Goal: Transaction & Acquisition: Purchase product/service

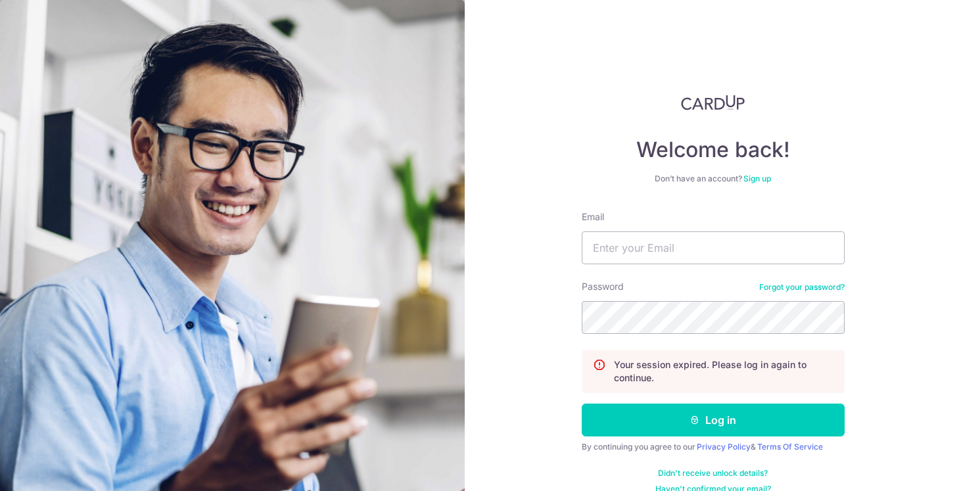
click at [650, 269] on form "Email Password Forgot your password? Your session expired. Please log in again …" at bounding box center [713, 352] width 263 height 284
click at [647, 246] on input "Email" at bounding box center [713, 247] width 263 height 33
type input "weiniantan.sg@gmail.com"
click at [582, 404] on button "Log in" at bounding box center [713, 420] width 263 height 33
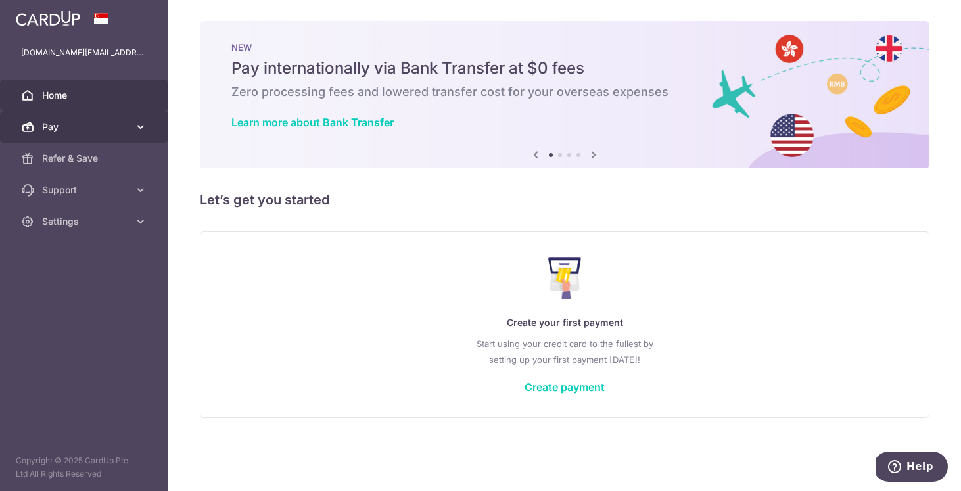
click at [58, 116] on link "Pay" at bounding box center [84, 127] width 168 height 32
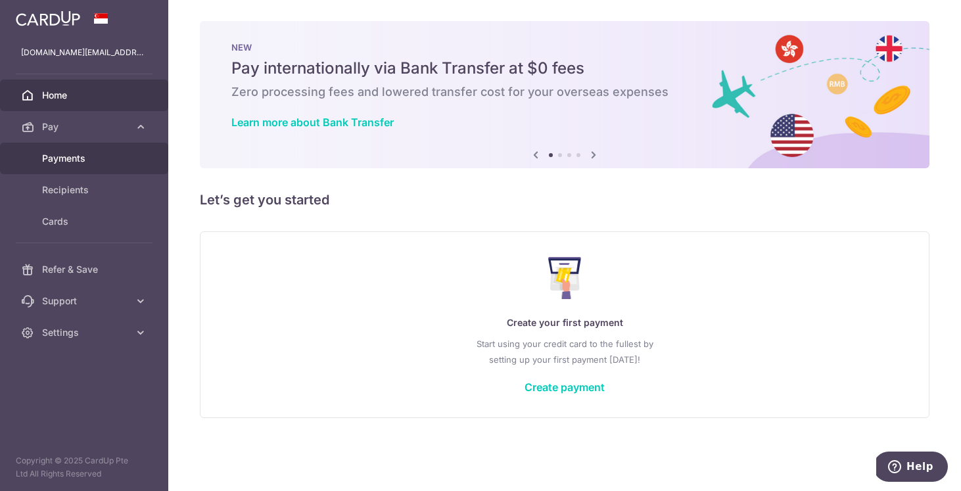
click at [52, 160] on span "Payments" at bounding box center [85, 158] width 87 height 13
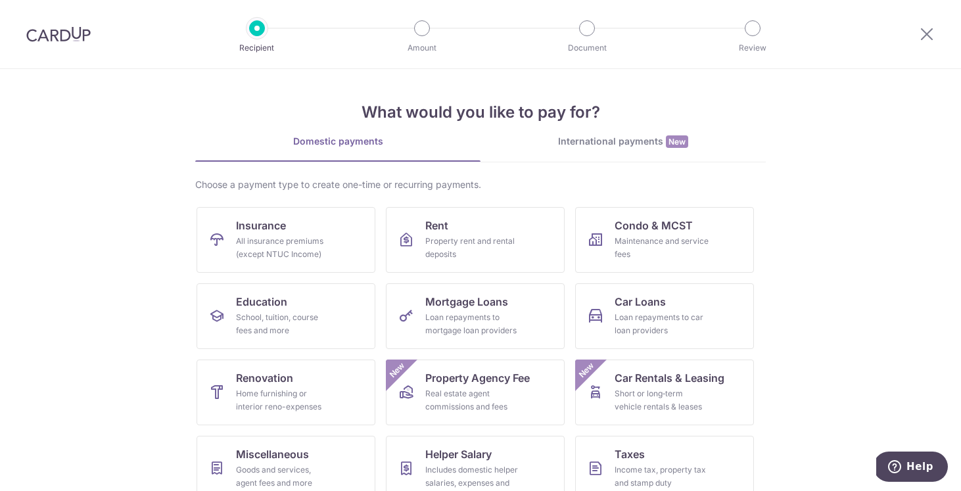
click at [74, 30] on img at bounding box center [58, 34] width 64 height 16
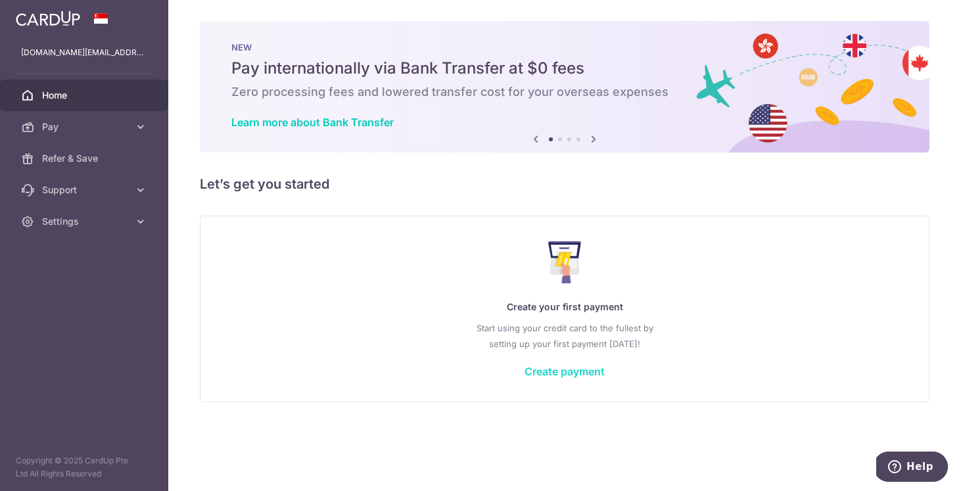
click at [553, 372] on link "Create payment" at bounding box center [565, 371] width 80 height 13
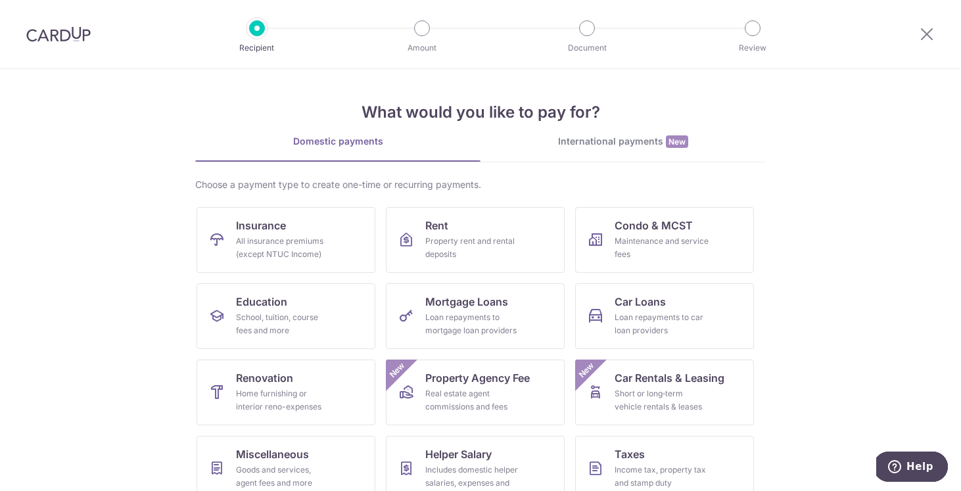
click at [37, 31] on img at bounding box center [58, 34] width 64 height 16
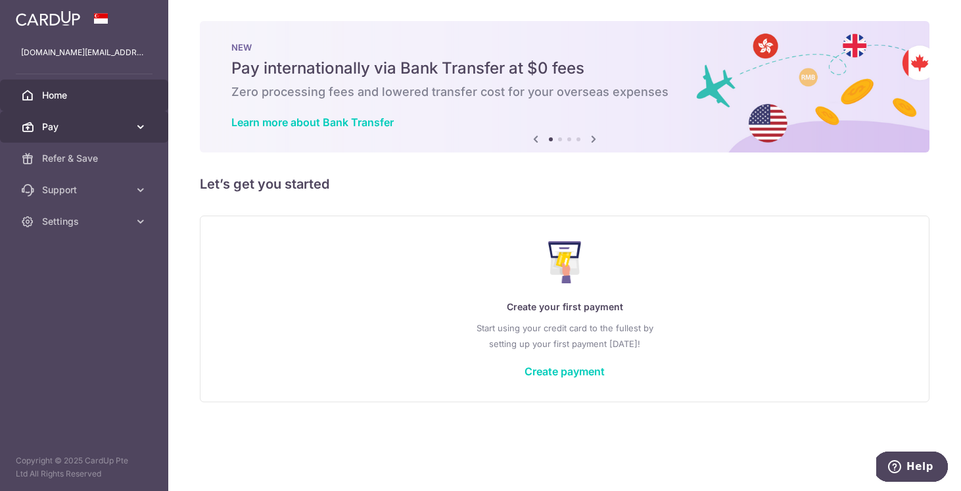
click at [64, 133] on span "Pay" at bounding box center [85, 126] width 87 height 13
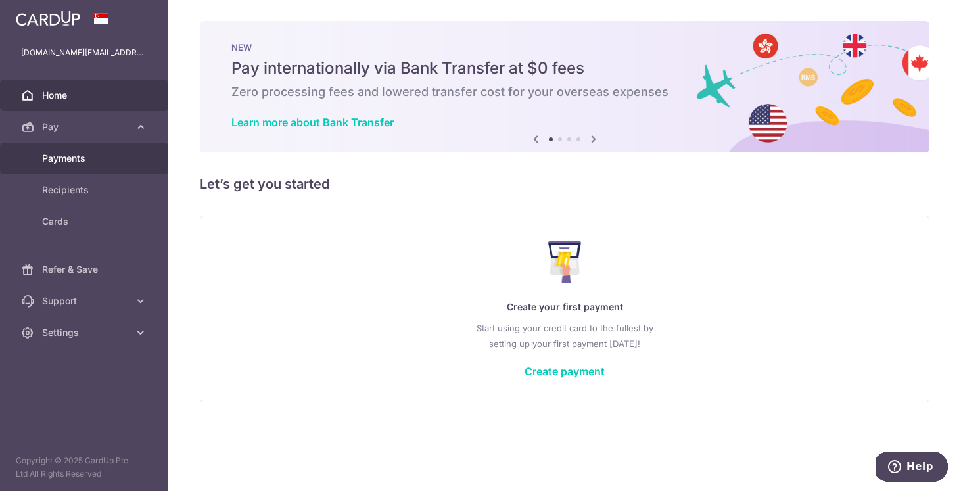
click at [60, 158] on span "Payments" at bounding box center [85, 158] width 87 height 13
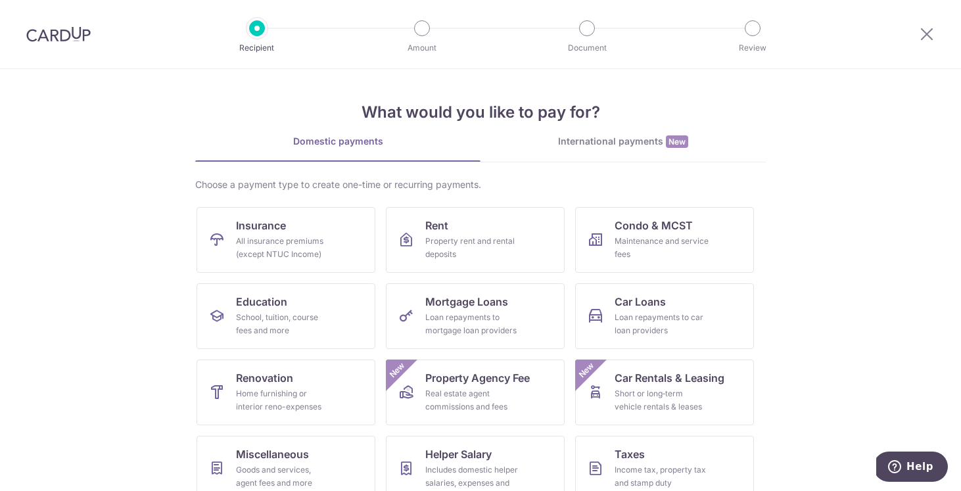
scroll to position [97, 0]
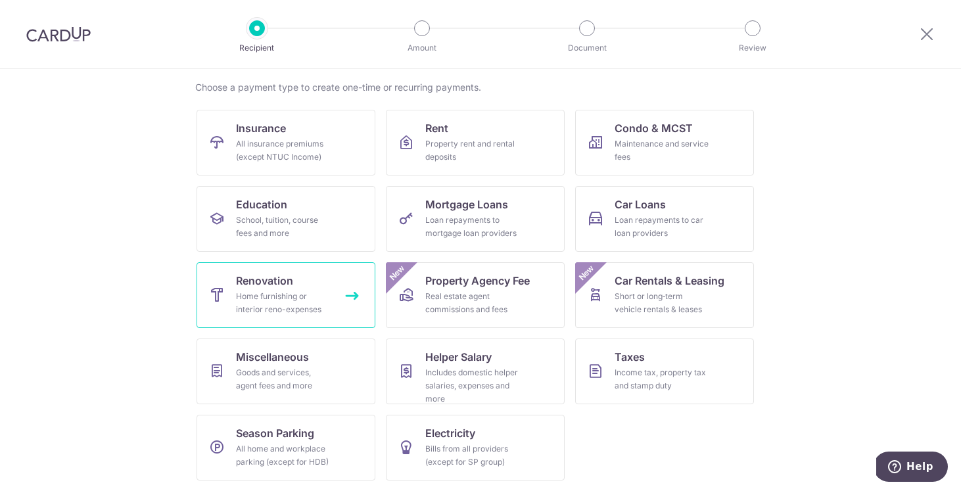
click at [275, 294] on div "Home furnishing or interior reno-expenses" at bounding box center [283, 303] width 95 height 26
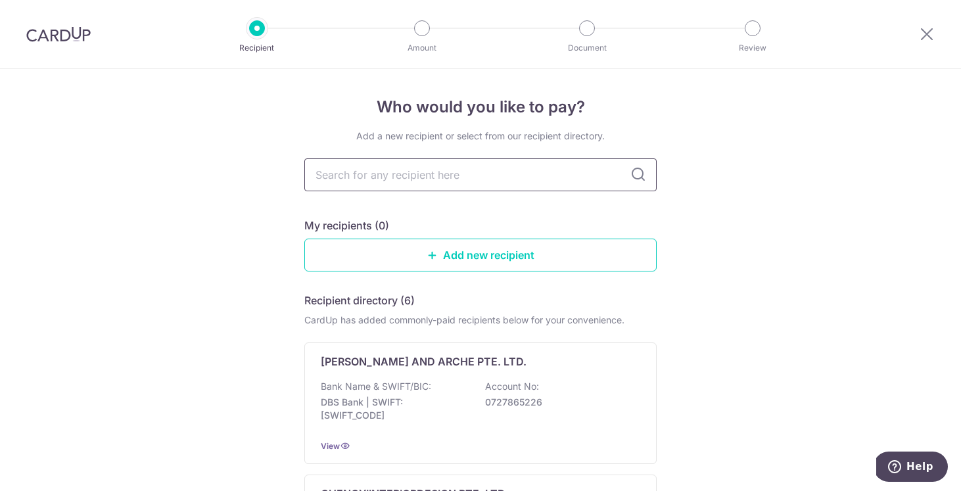
click at [432, 178] on input "text" at bounding box center [480, 174] width 352 height 33
click at [446, 249] on link "Add new recipient" at bounding box center [480, 255] width 352 height 33
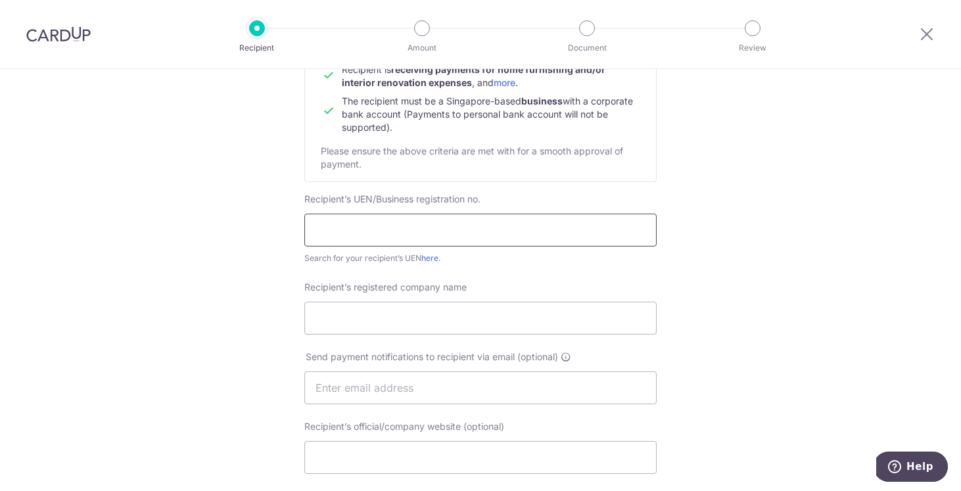
scroll to position [152, 0]
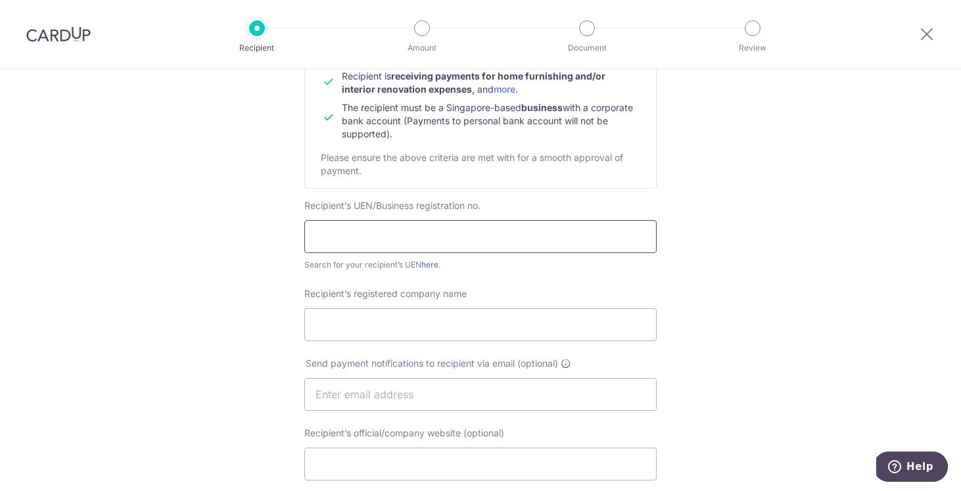
click at [386, 235] on input "text" at bounding box center [480, 236] width 352 height 33
click at [388, 235] on input "text" at bounding box center [480, 236] width 352 height 33
type input "2021"
click at [383, 248] on input "2021" at bounding box center [480, 236] width 352 height 33
drag, startPoint x: 396, startPoint y: 248, endPoint x: 227, endPoint y: 247, distance: 168.3
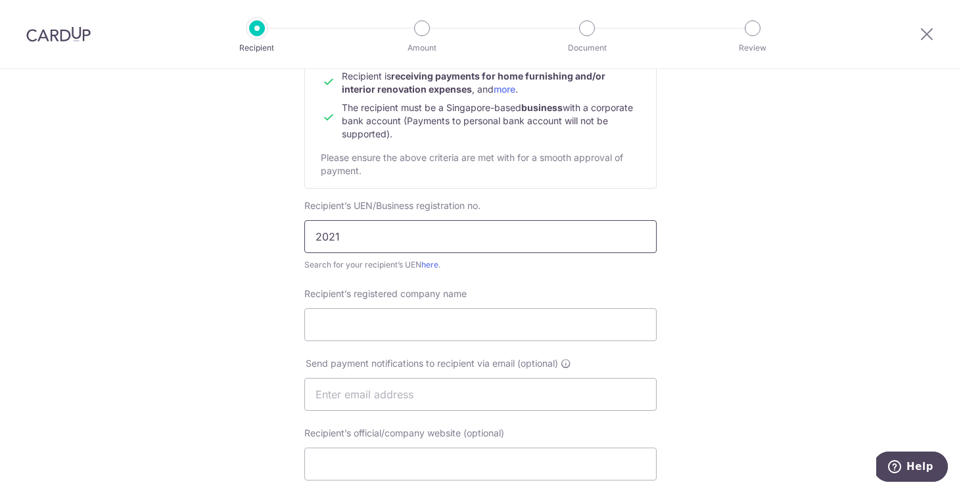
click at [227, 247] on div "Who would you like to pay? Your recipient does not need a CardUp account to rec…" at bounding box center [480, 411] width 961 height 989
drag, startPoint x: 405, startPoint y: 242, endPoint x: 249, endPoint y: 242, distance: 155.8
click at [249, 241] on div "Who would you like to pay? Your recipient does not need a CardUp account to rec…" at bounding box center [480, 411] width 961 height 989
type input "202121941W238"
click at [427, 319] on input "Recipient’s registered company name" at bounding box center [480, 324] width 352 height 33
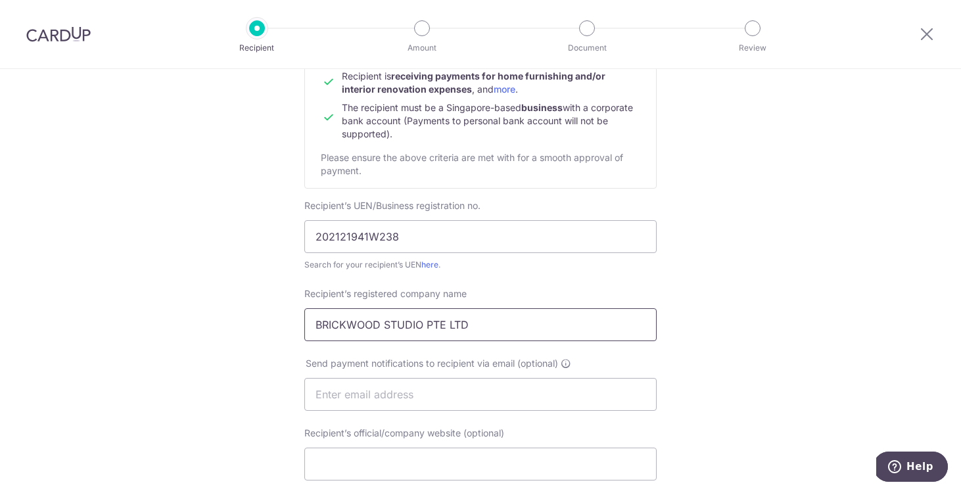
type input "BRICKWOOD STUDIO PTE LTD"
click at [439, 222] on input "202121941W238" at bounding box center [480, 236] width 352 height 33
drag, startPoint x: 419, startPoint y: 223, endPoint x: 240, endPoint y: 231, distance: 179.6
click at [240, 231] on div "Who would you like to pay? Your recipient does not need a CardUp account to rec…" at bounding box center [480, 411] width 961 height 989
drag, startPoint x: 439, startPoint y: 237, endPoint x: 271, endPoint y: 237, distance: 167.6
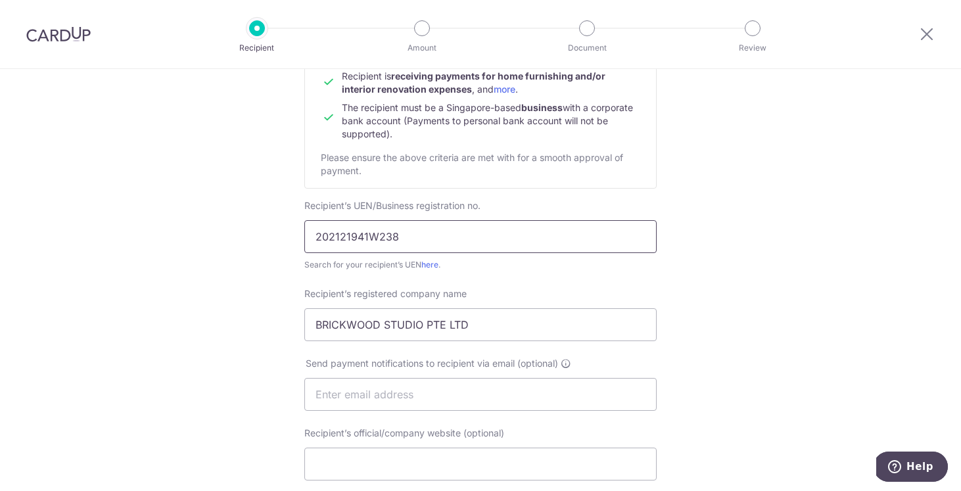
click at [271, 237] on div "Who would you like to pay? Your recipient does not need a CardUp account to rec…" at bounding box center [480, 411] width 961 height 989
paste input "text"
type input "202121941W"
click at [243, 263] on div "Who would you like to pay? Your recipient does not need a CardUp account to rec…" at bounding box center [480, 411] width 961 height 989
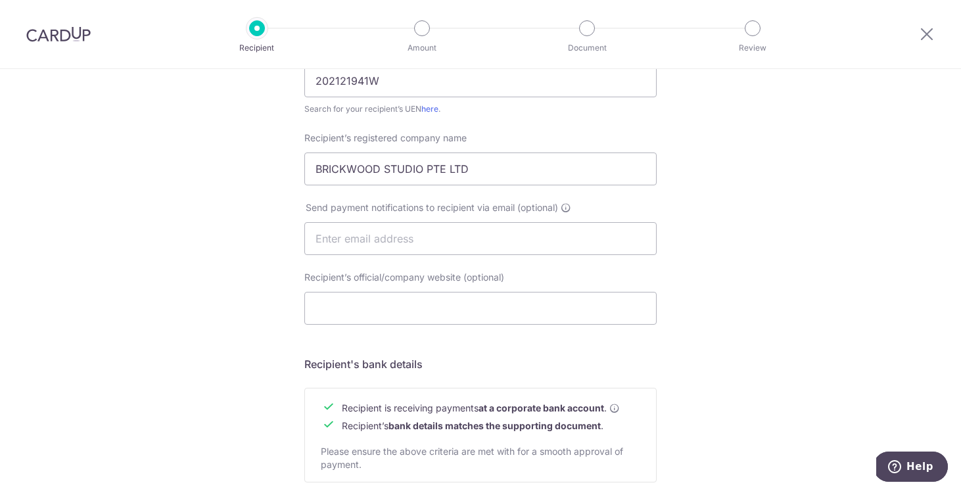
scroll to position [344, 0]
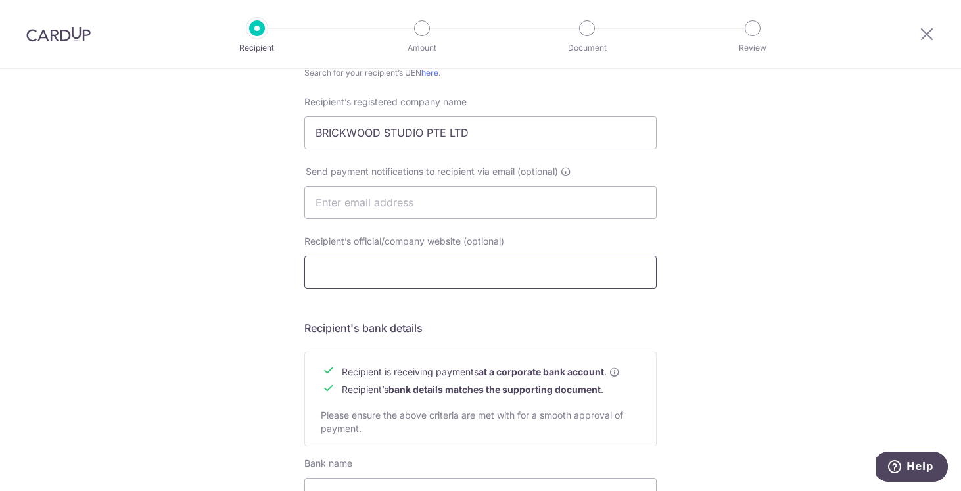
click at [427, 274] on input "Recipient’s official/company website (optional)" at bounding box center [480, 272] width 352 height 33
paste input "https://www.brickwoodstudio.sg/"
click at [486, 316] on form "Recipient’s company details Recipient is receiving payments for home furnishing…" at bounding box center [480, 243] width 352 height 816
click at [504, 269] on input "https://www.brickwoodstudio.sg/" at bounding box center [480, 272] width 352 height 33
click at [350, 272] on input "https://www.brickwoodstudio.sg" at bounding box center [480, 272] width 352 height 33
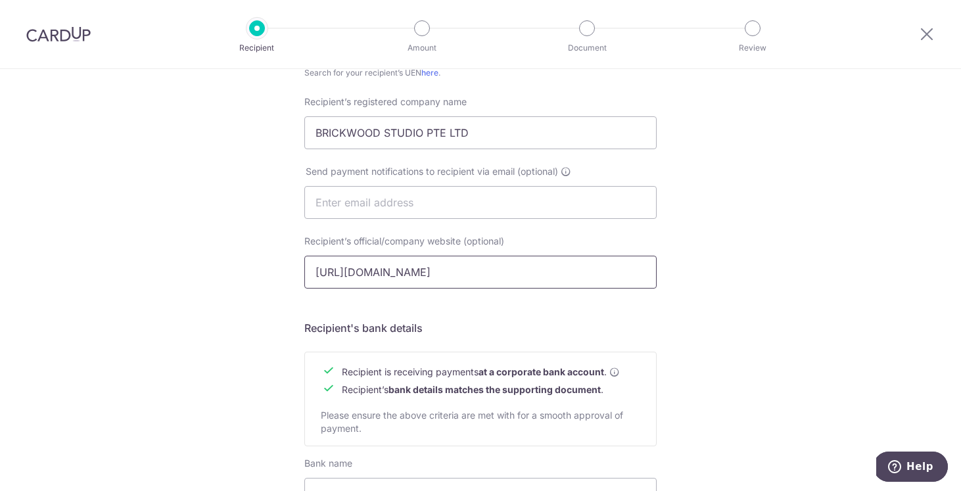
drag, startPoint x: 350, startPoint y: 272, endPoint x: 268, endPoint y: 272, distance: 81.5
click at [268, 272] on div "Who would you like to pay? Your recipient does not need a CardUp account to rec…" at bounding box center [480, 219] width 961 height 989
type input "www.brickwoodstudio.sg"
click at [445, 207] on input "text" at bounding box center [480, 202] width 352 height 33
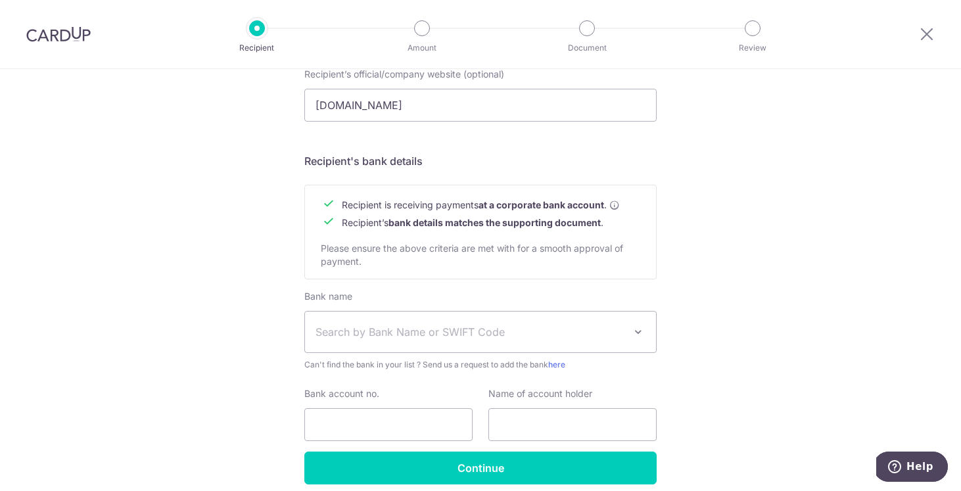
scroll to position [567, 0]
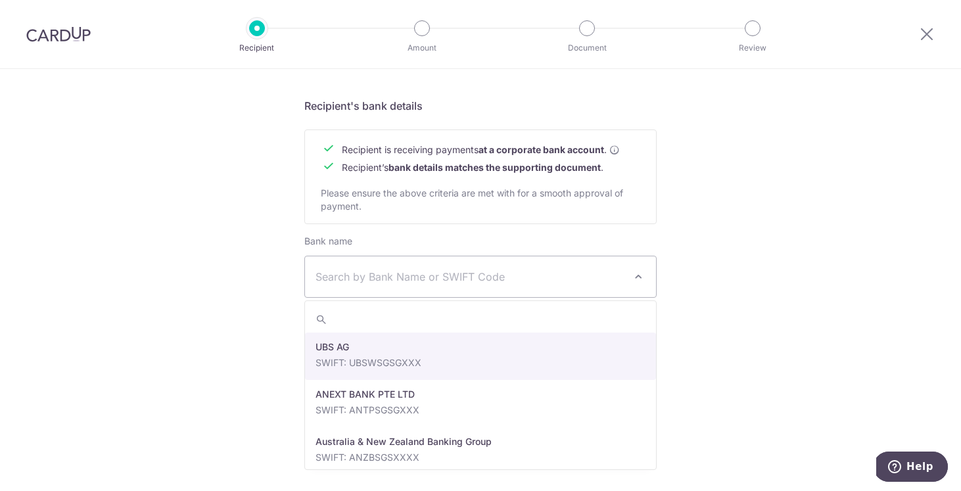
click at [417, 266] on span "Search by Bank Name or SWIFT Code" at bounding box center [480, 276] width 351 height 41
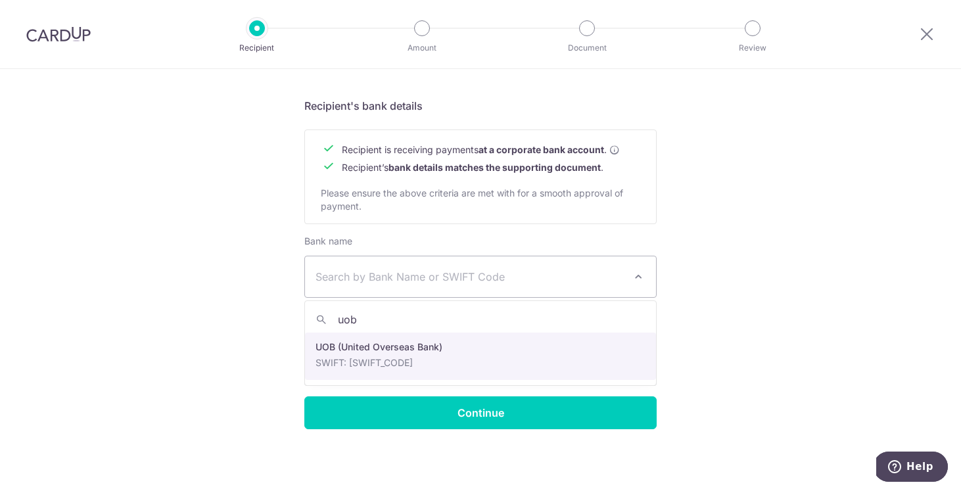
type input "uob"
select select "18"
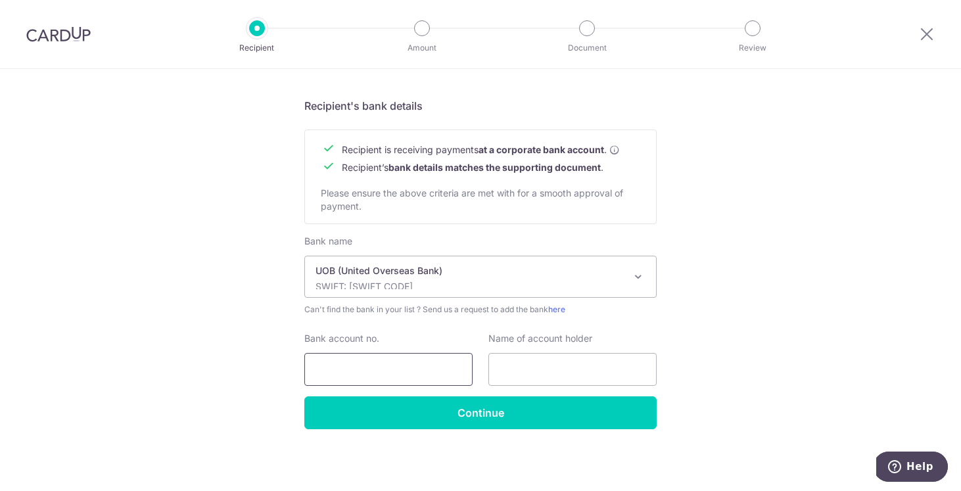
click at [418, 368] on input "Bank account no." at bounding box center [388, 369] width 168 height 33
type input "4"
type input "4513128031"
click at [531, 360] on input "text" at bounding box center [572, 369] width 168 height 33
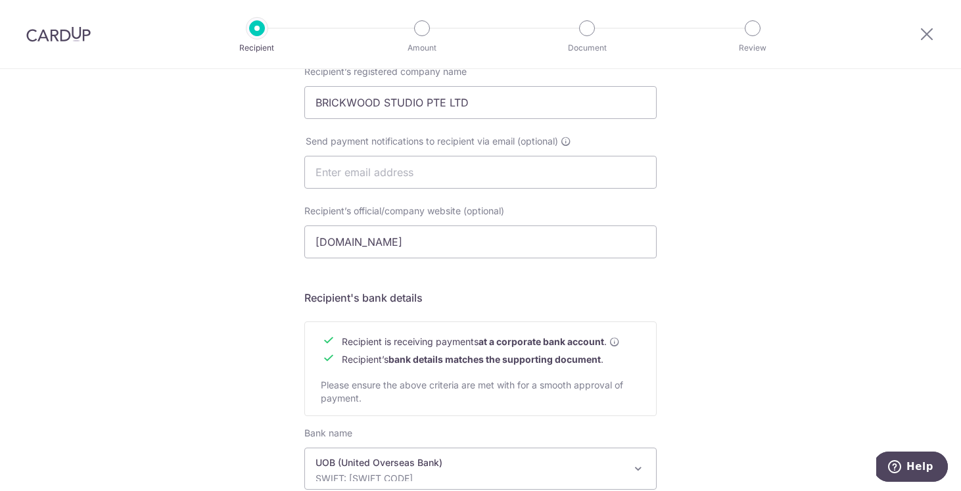
scroll to position [365, 0]
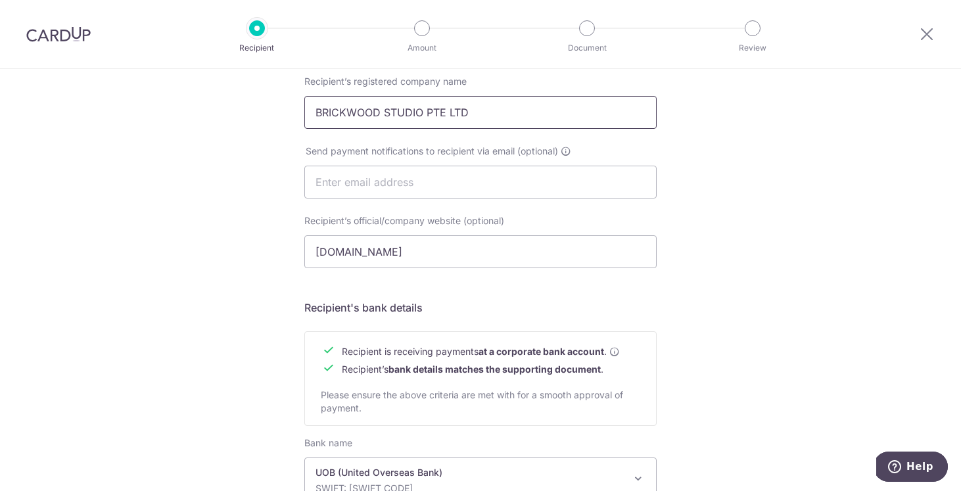
drag, startPoint x: 496, startPoint y: 107, endPoint x: 317, endPoint y: 108, distance: 179.4
click at [317, 108] on input "BRICKWOOD STUDIO PTE LTD" at bounding box center [480, 112] width 352 height 33
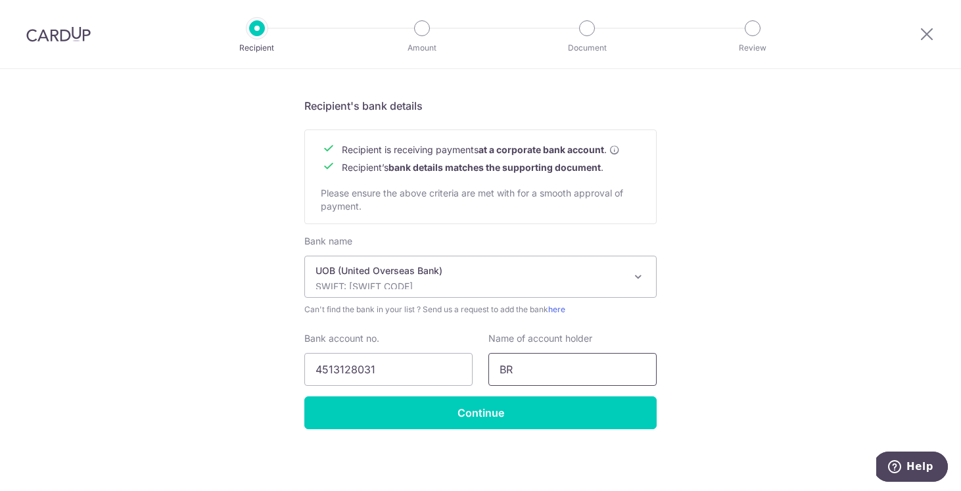
click at [562, 375] on input "BR" at bounding box center [572, 369] width 168 height 33
drag, startPoint x: 561, startPoint y: 374, endPoint x: 468, endPoint y: 374, distance: 93.3
click at [468, 374] on div "Bank account no. 4513128031 Name of account holder BR" at bounding box center [480, 359] width 368 height 54
paste input "ICKWOOD STUDIO PTE LTD"
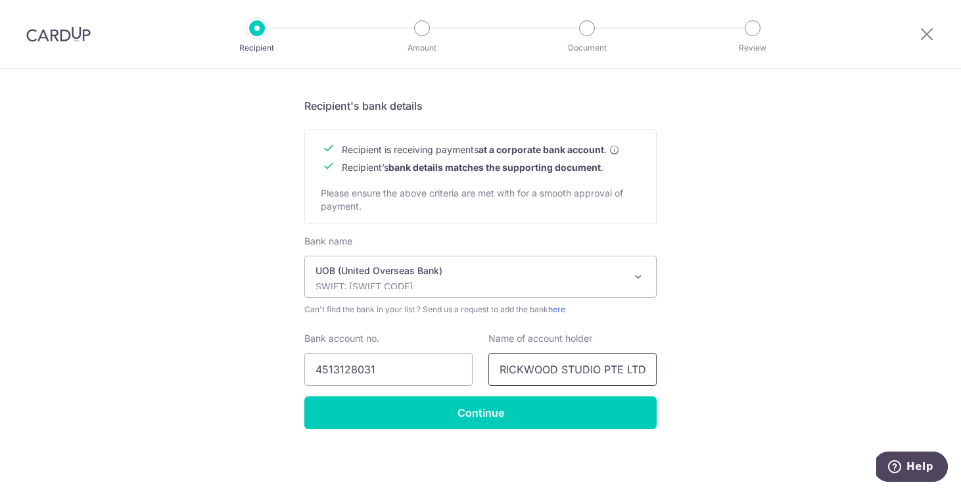
type input "BRICKWOOD STUDIO PTE LTD"
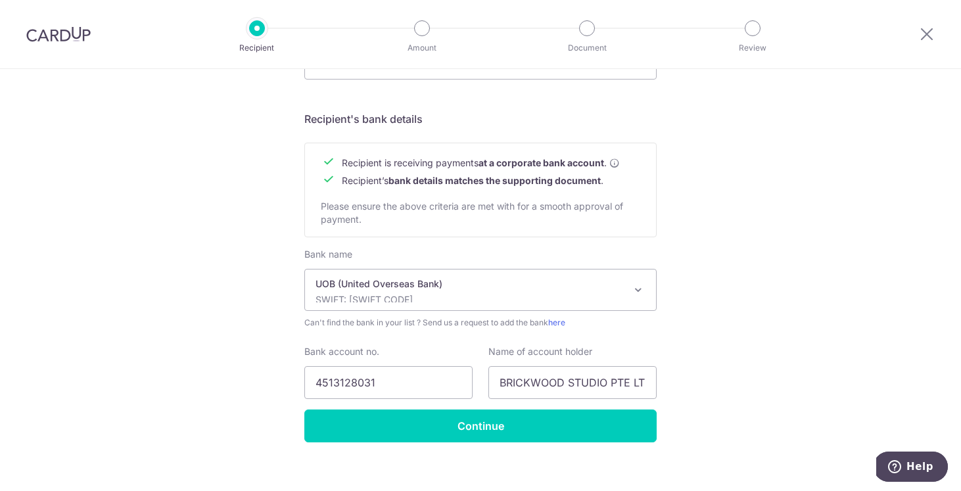
scroll to position [567, 0]
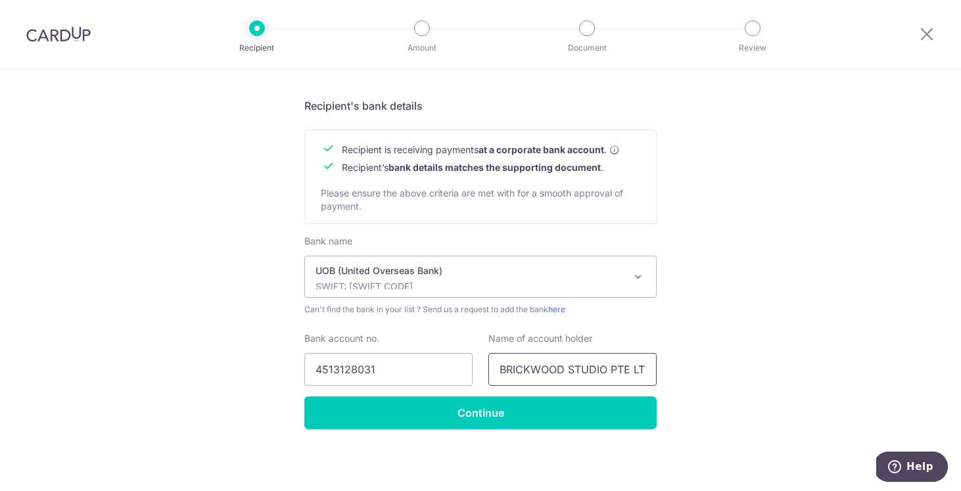
click at [521, 373] on input "BRICKWOOD STUDIO PTE LTD" at bounding box center [572, 369] width 168 height 33
drag, startPoint x: 542, startPoint y: 373, endPoint x: 707, endPoint y: 369, distance: 165.0
click at [571, 365] on input "BRICKWOOD STUDIO PTE LTD" at bounding box center [572, 369] width 168 height 33
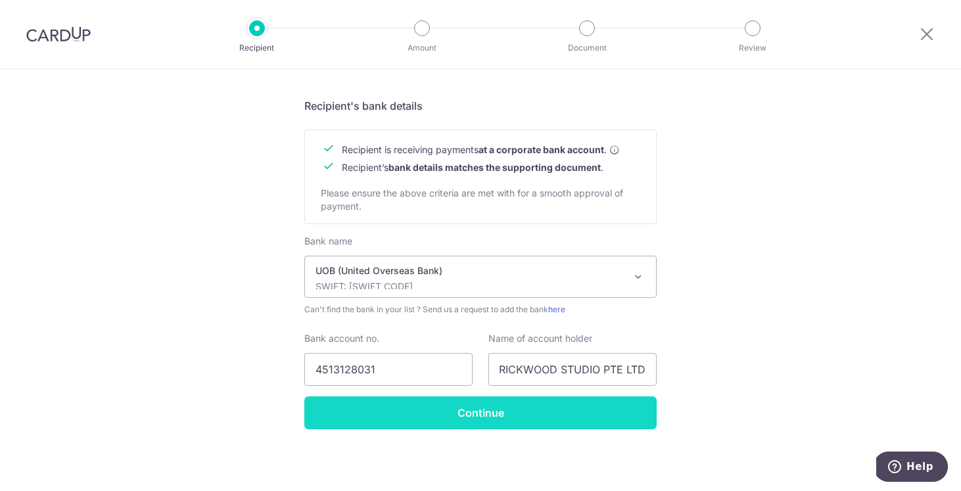
scroll to position [0, 0]
click at [489, 409] on input "Continue" at bounding box center [480, 412] width 352 height 33
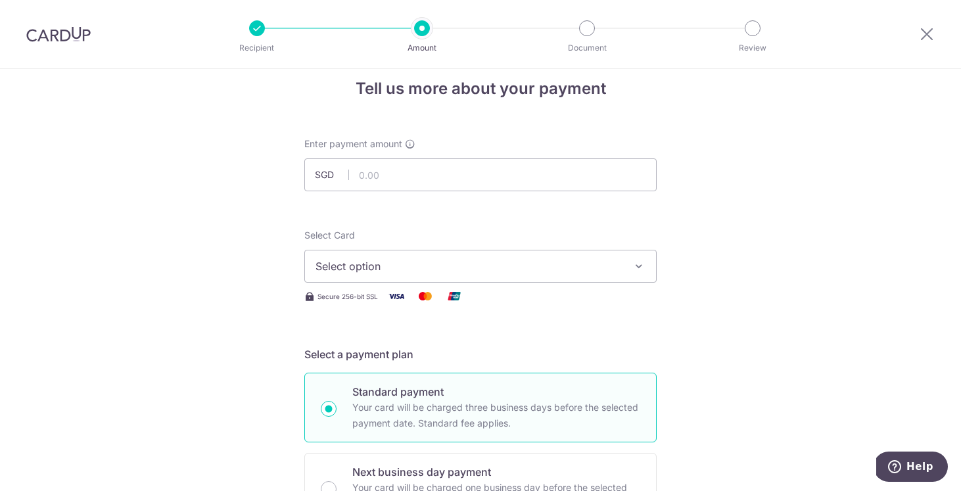
scroll to position [35, 0]
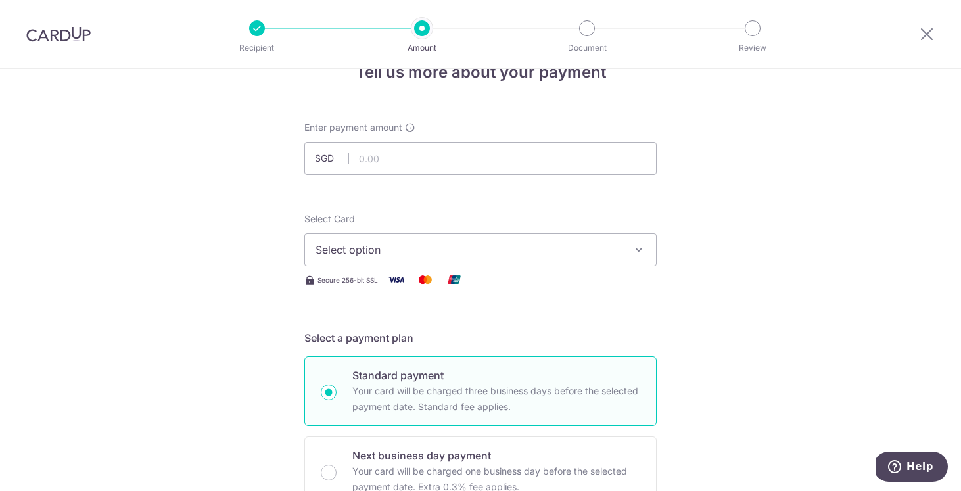
click at [461, 258] on button "Select option" at bounding box center [480, 249] width 352 height 33
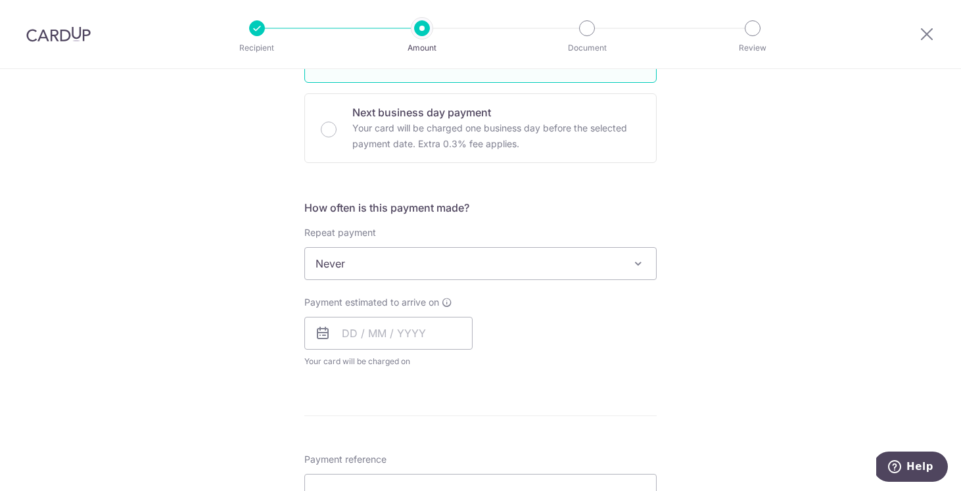
scroll to position [379, 0]
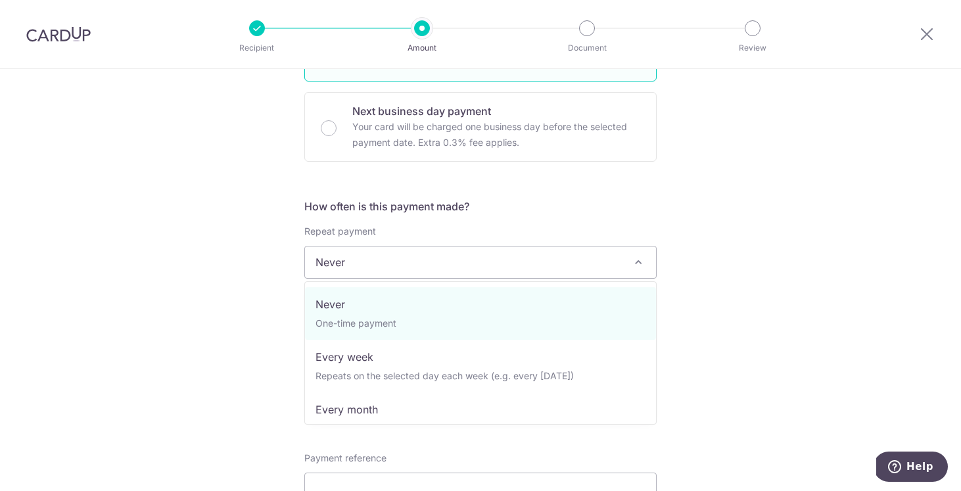
click at [553, 262] on span "Never" at bounding box center [480, 262] width 351 height 32
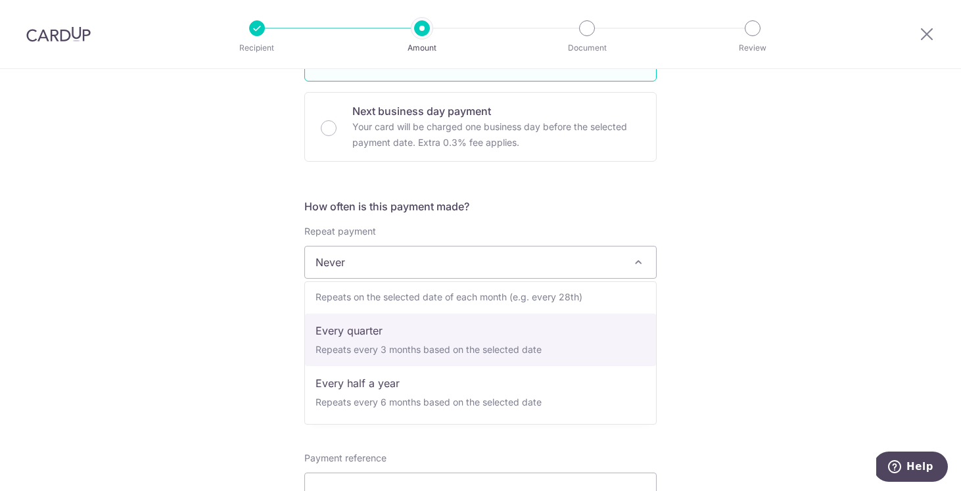
scroll to position [0, 0]
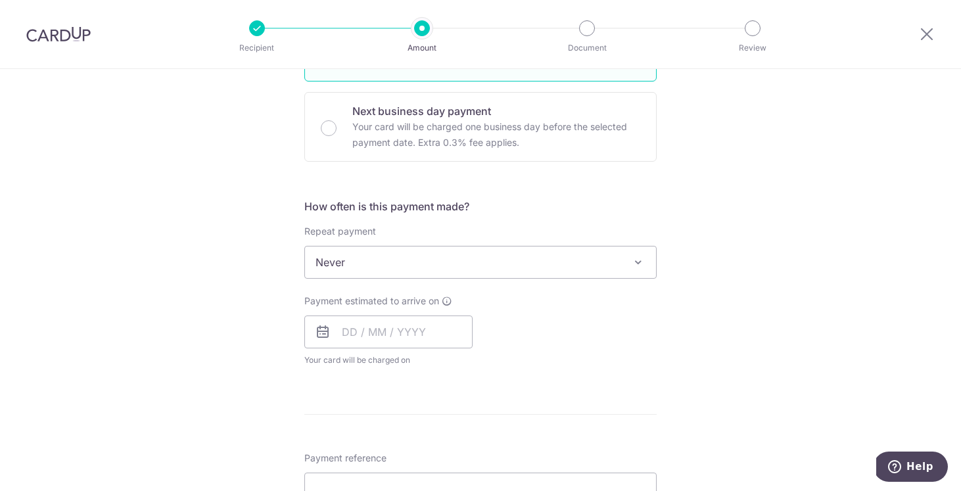
click at [792, 295] on div "Tell us more about your payment Enter payment amount SGD Recipient added succes…" at bounding box center [480, 328] width 961 height 1277
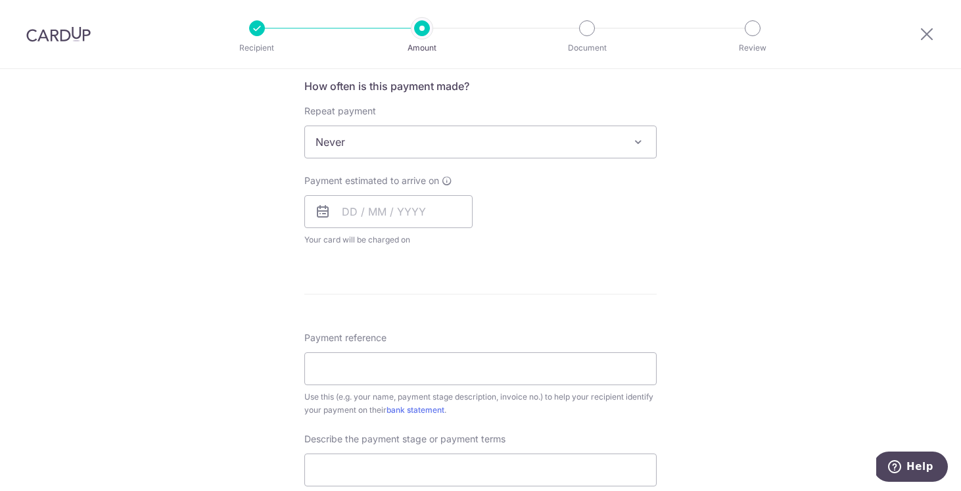
scroll to position [484, 0]
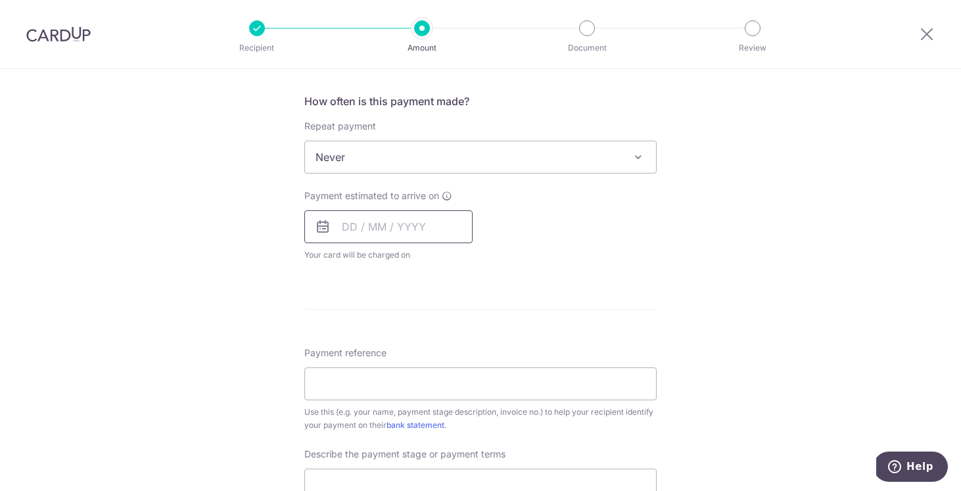
click at [348, 229] on input "text" at bounding box center [388, 226] width 168 height 33
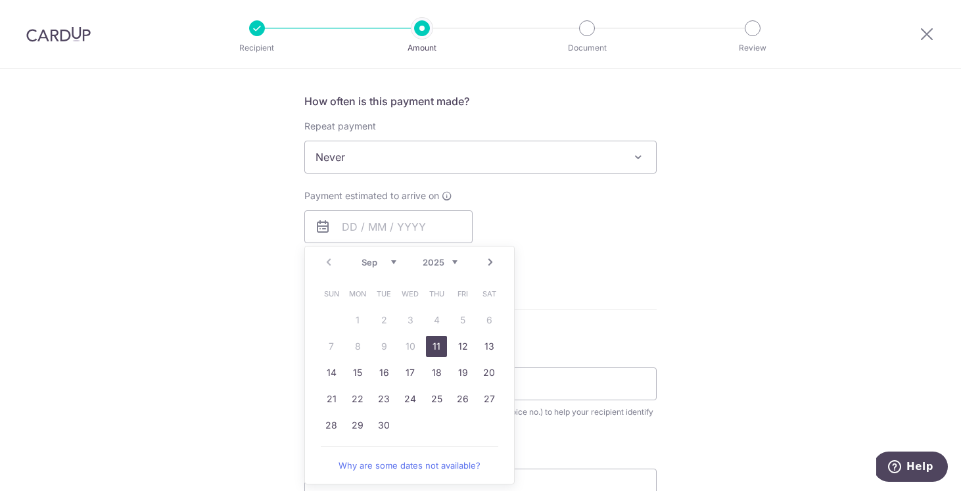
click at [440, 348] on link "11" at bounding box center [436, 346] width 21 height 21
type input "[DATE]"
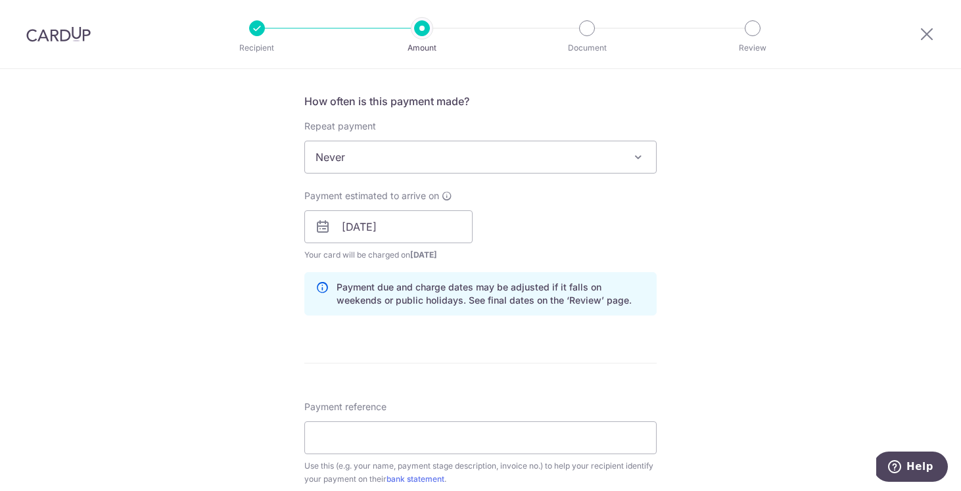
click at [613, 246] on div "Payment estimated to arrive on 11/09/2025 Prev Next Sep Oct Nov Dec 2025 2026 2…" at bounding box center [480, 225] width 368 height 72
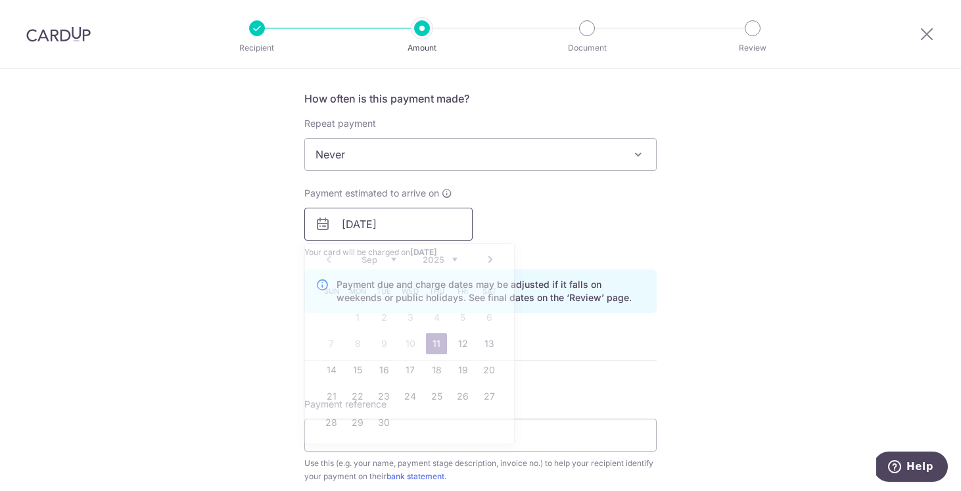
click at [454, 221] on input "[DATE]" at bounding box center [388, 224] width 168 height 33
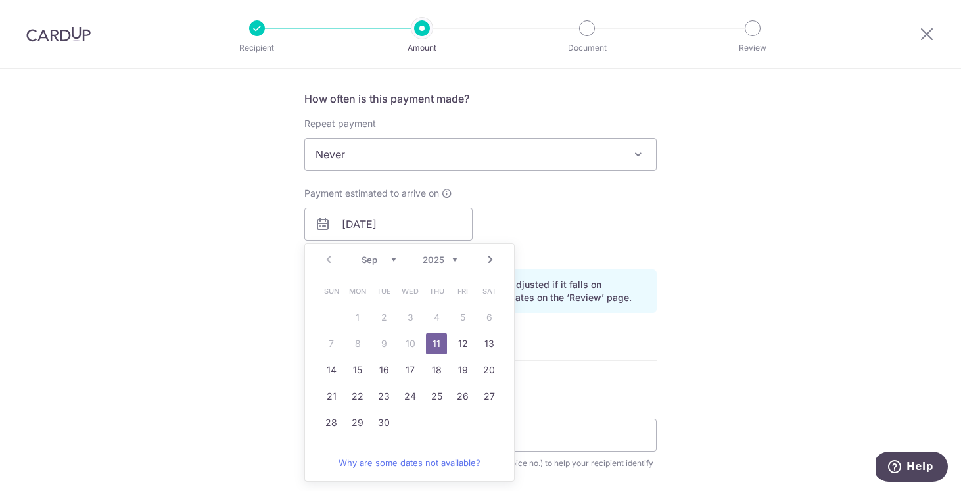
click at [426, 344] on link "11" at bounding box center [436, 343] width 21 height 21
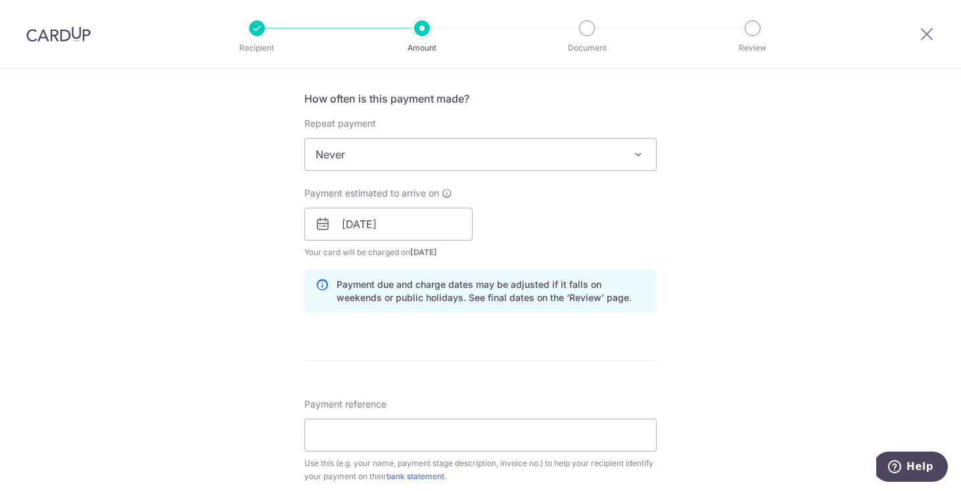
click at [560, 220] on div "Payment estimated to arrive on 11/09/2025 Prev Next Sep Oct Nov Dec 2025 2026 2…" at bounding box center [480, 223] width 368 height 72
click at [411, 218] on input "11/09/2025" at bounding box center [388, 224] width 168 height 33
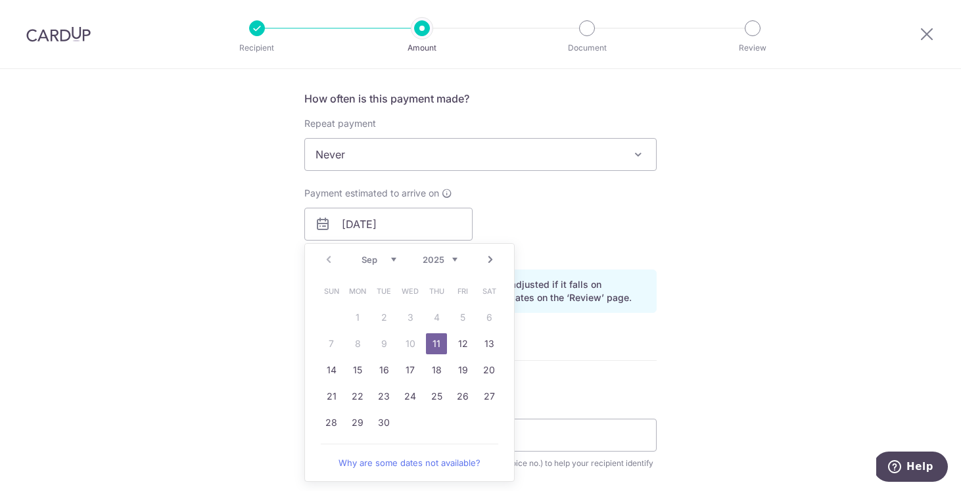
click at [438, 346] on link "11" at bounding box center [436, 343] width 21 height 21
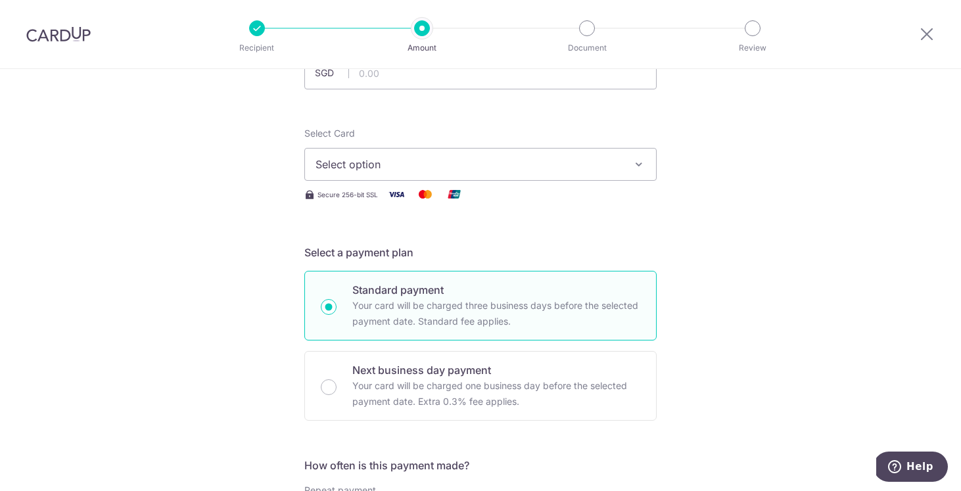
scroll to position [0, 0]
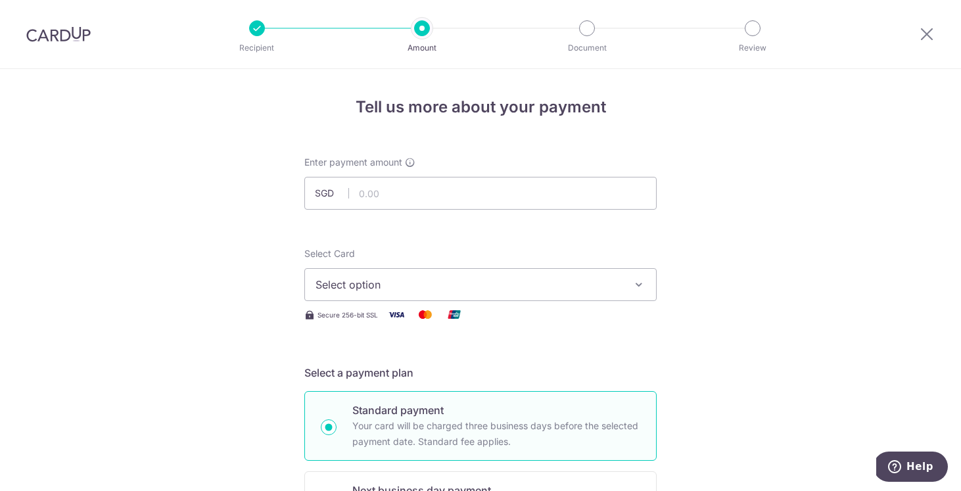
click at [578, 281] on span "Select option" at bounding box center [469, 285] width 306 height 16
click at [591, 189] on input "text" at bounding box center [480, 193] width 352 height 33
type input "20,000.00"
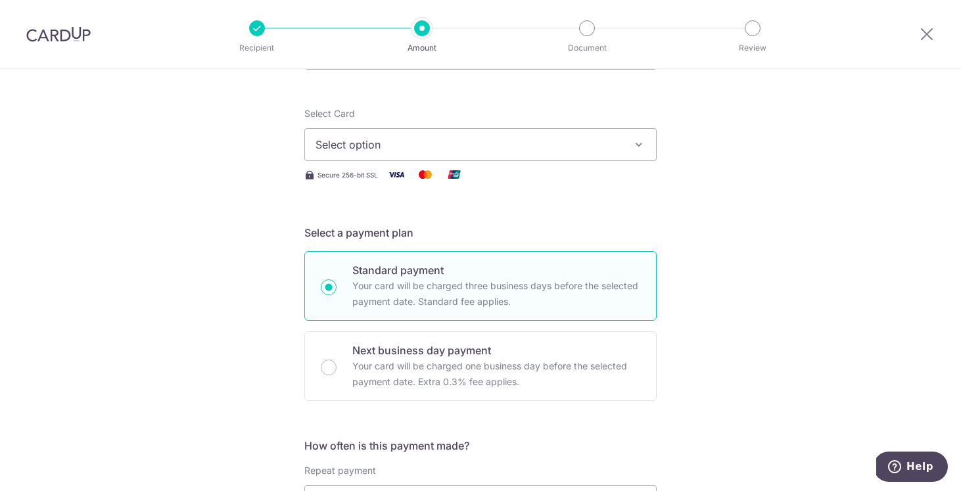
scroll to position [143, 0]
click at [605, 157] on button "Select option" at bounding box center [480, 142] width 352 height 33
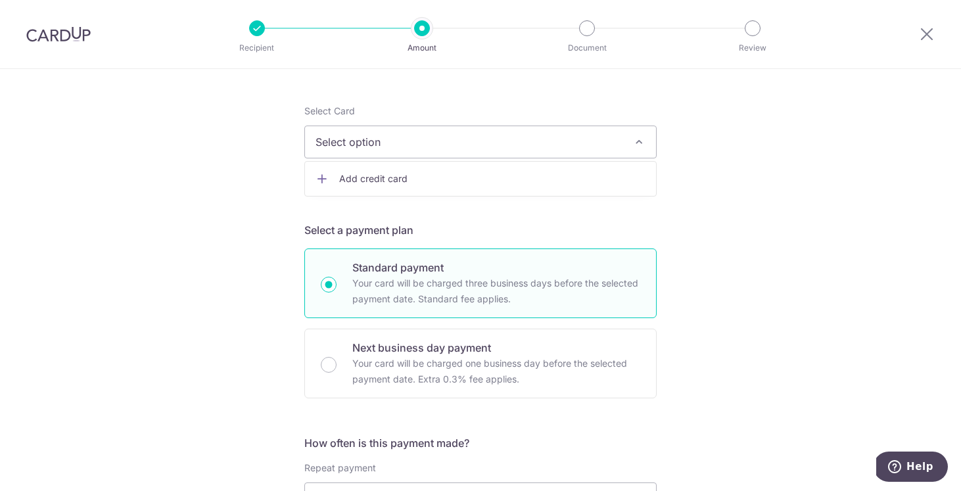
click at [502, 170] on link "Add credit card" at bounding box center [480, 179] width 351 height 24
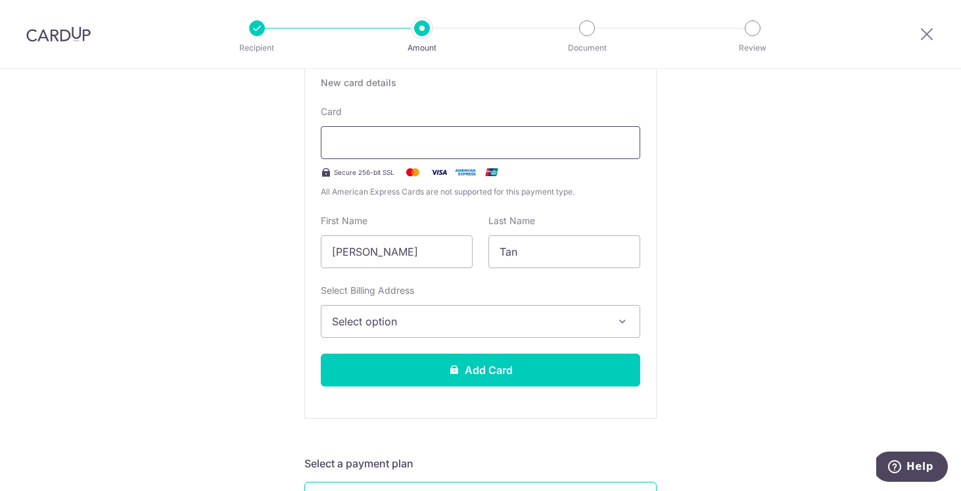
scroll to position [256, 0]
click at [406, 315] on span "Select option" at bounding box center [468, 322] width 273 height 16
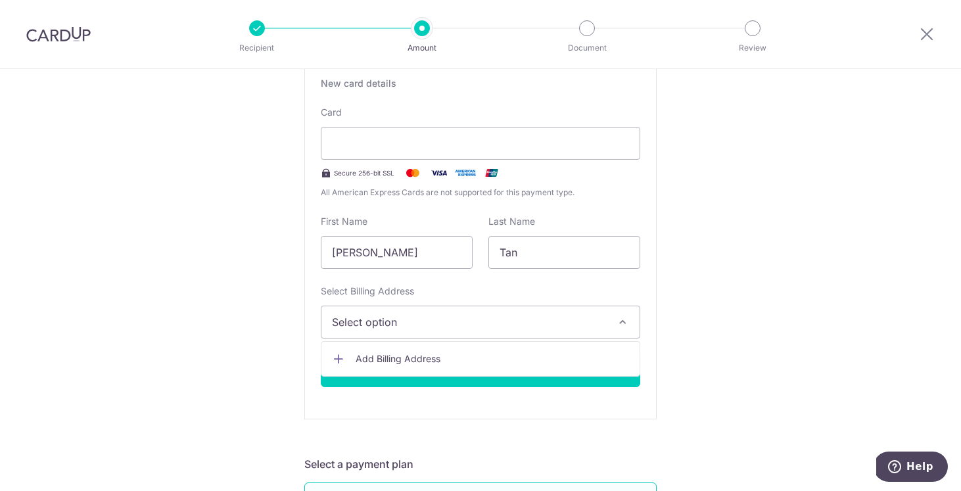
click at [397, 351] on link "Add Billing Address" at bounding box center [480, 359] width 318 height 24
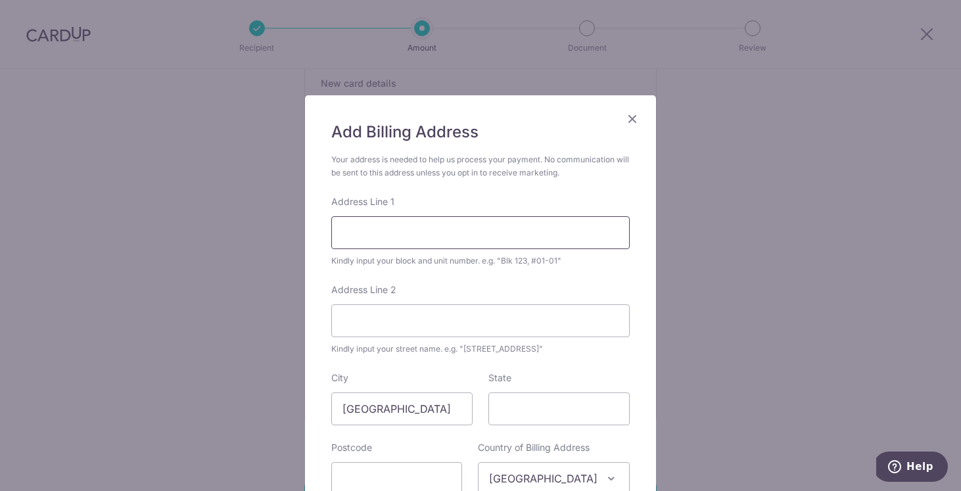
scroll to position [34, 0]
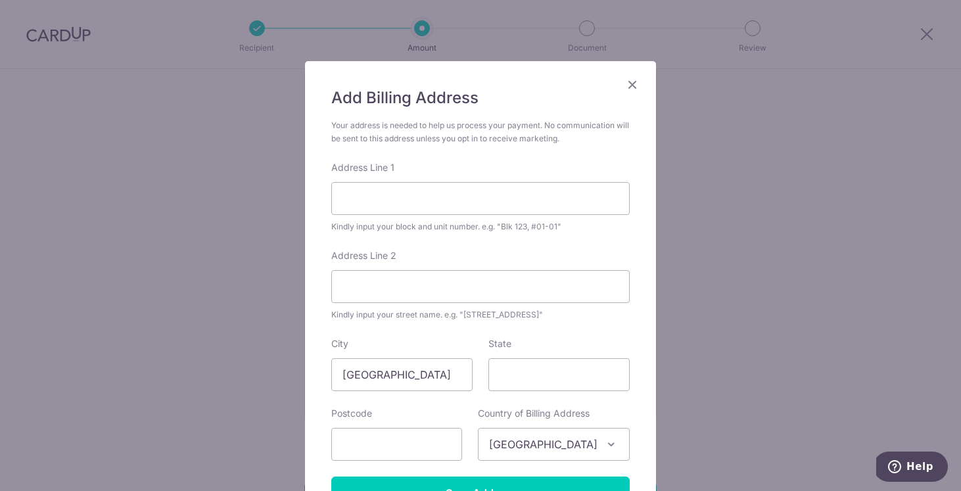
click at [440, 220] on div "Kindly input your block and unit number. e.g. "Blk 123, #01-01"" at bounding box center [480, 226] width 298 height 13
click at [426, 191] on input "Address Line 1" at bounding box center [480, 198] width 298 height 33
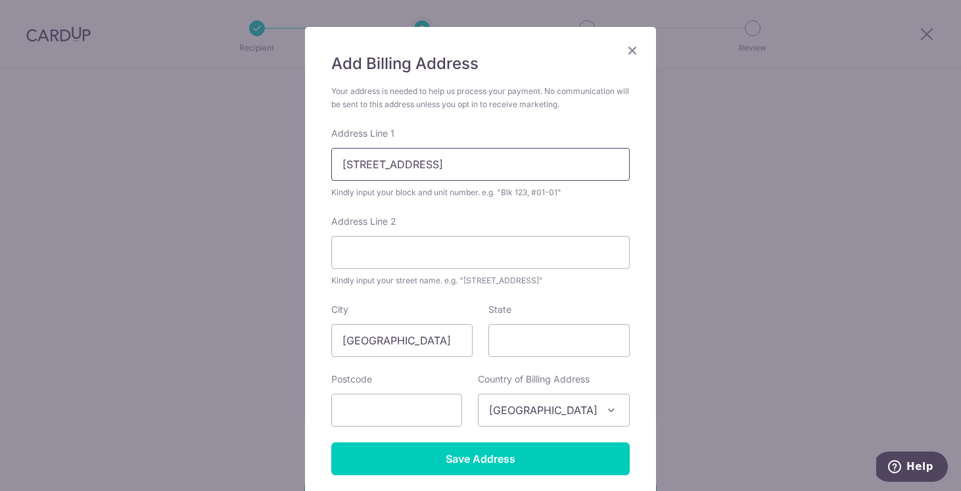
scroll to position [84, 0]
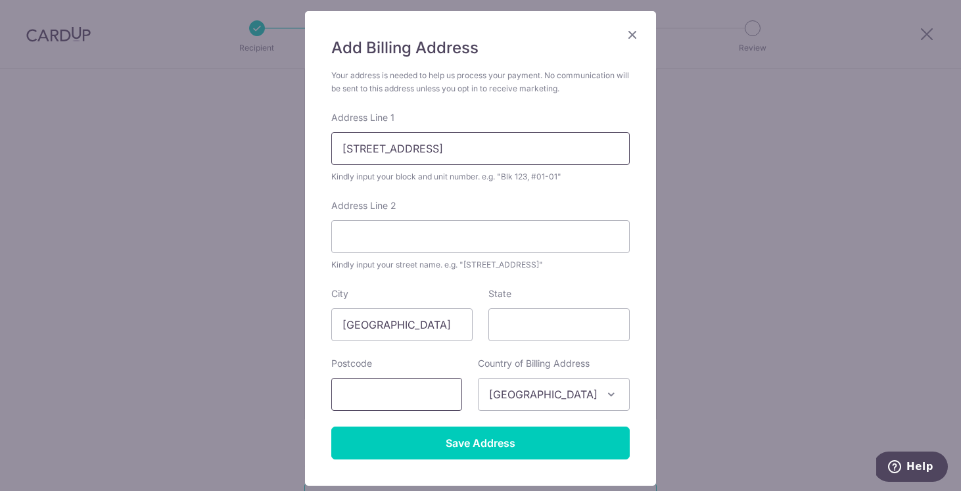
type input "7 Sengkang East Ave #02-24"
click at [418, 402] on input "text" at bounding box center [396, 394] width 131 height 33
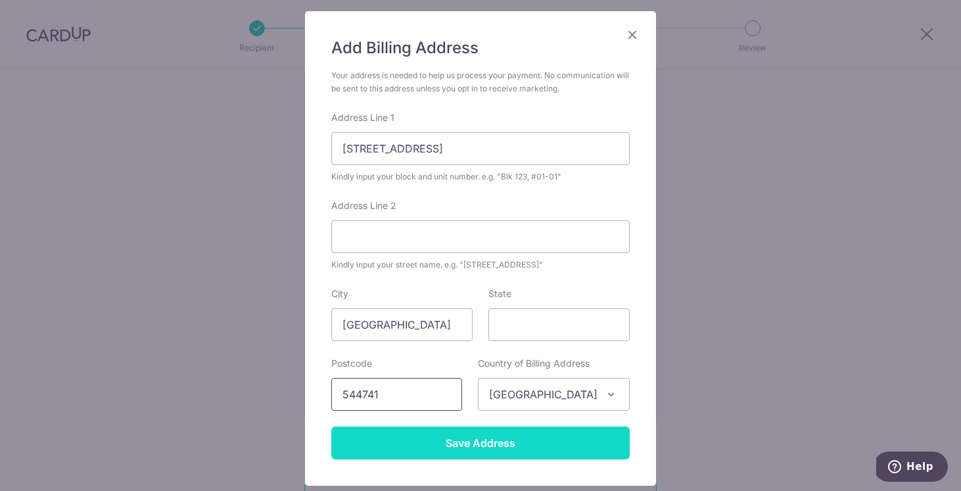
type input "544741"
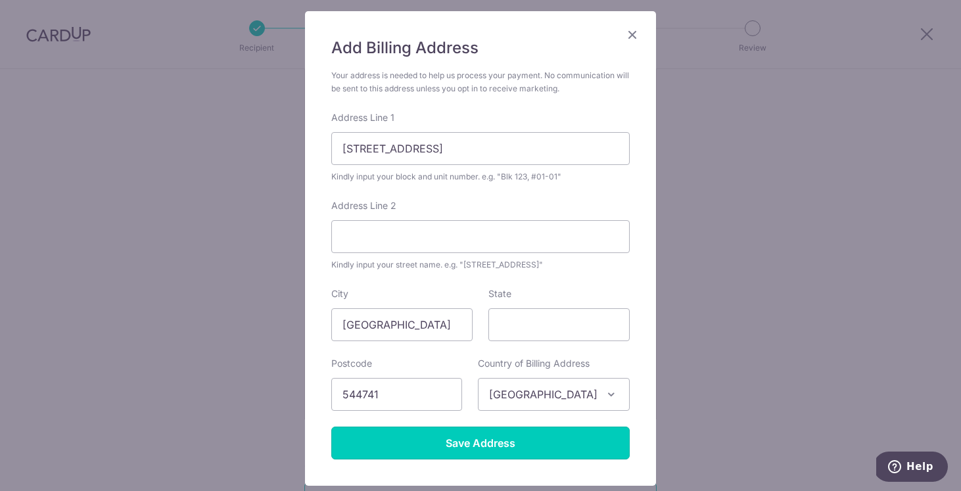
drag, startPoint x: 445, startPoint y: 456, endPoint x: 554, endPoint y: 46, distance: 424.4
click at [554, 43] on div "Add Billing Address Your address is needed to help us process your payment. No …" at bounding box center [480, 248] width 351 height 475
drag, startPoint x: 503, startPoint y: 149, endPoint x: 354, endPoint y: 148, distance: 149.9
click at [354, 148] on input "7 Sengkang East Ave #02-24" at bounding box center [480, 148] width 298 height 33
type input "7"
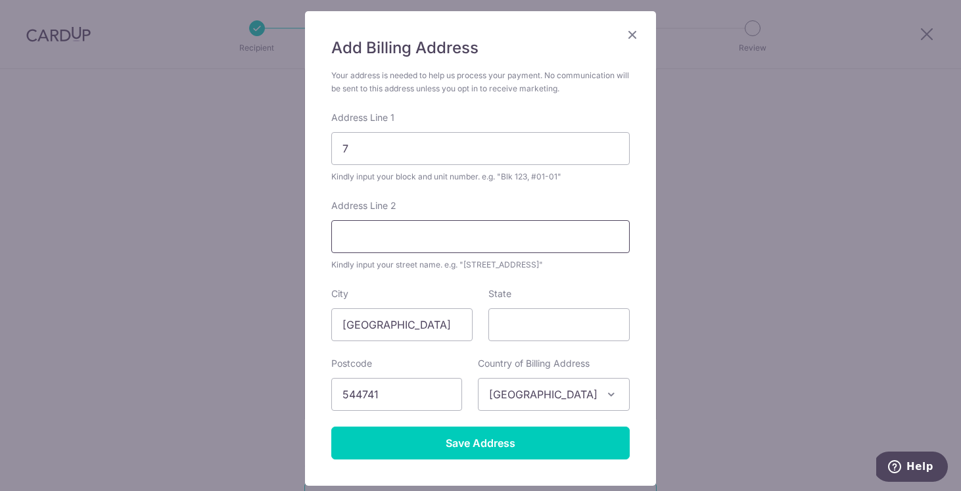
click at [415, 237] on input "Address Line 2" at bounding box center [480, 236] width 298 height 33
paste input "Sengkang East Ave #02-24"
click at [346, 228] on input "Sengkang East Ave #02-24" at bounding box center [480, 236] width 298 height 33
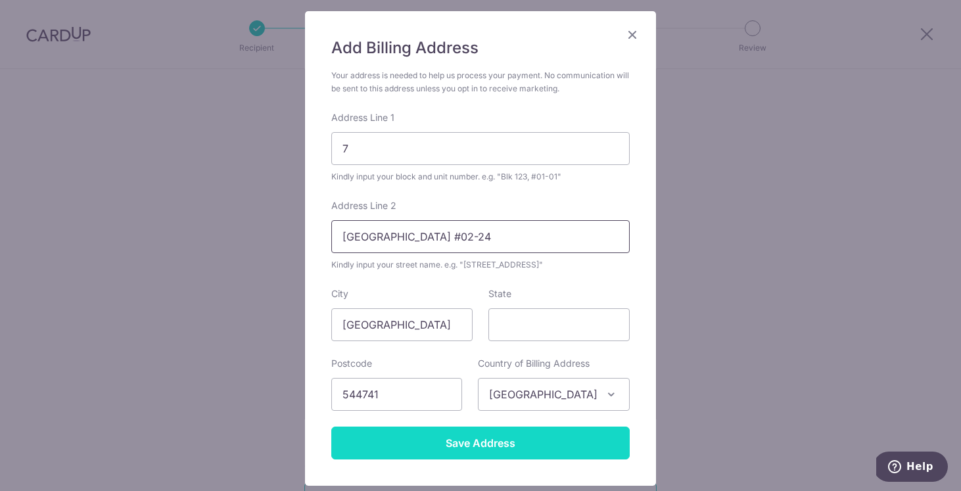
type input "Sengkang East Ave #02-24"
click at [464, 446] on input "Save Address" at bounding box center [480, 443] width 298 height 33
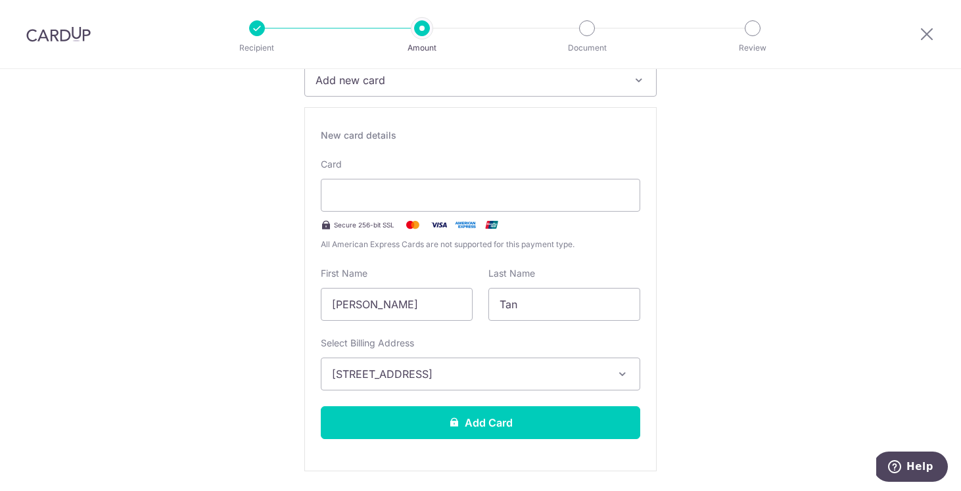
scroll to position [207, 0]
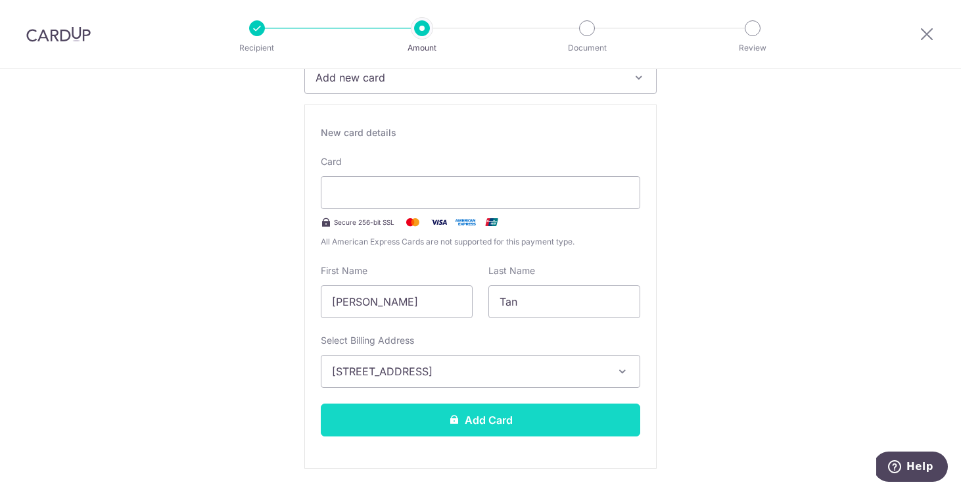
click at [550, 423] on button "Add Card" at bounding box center [480, 420] width 319 height 33
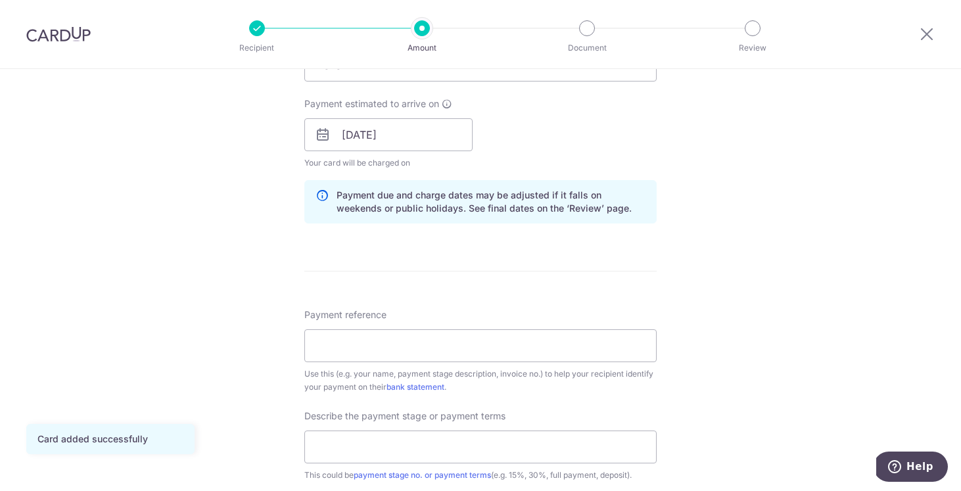
scroll to position [572, 0]
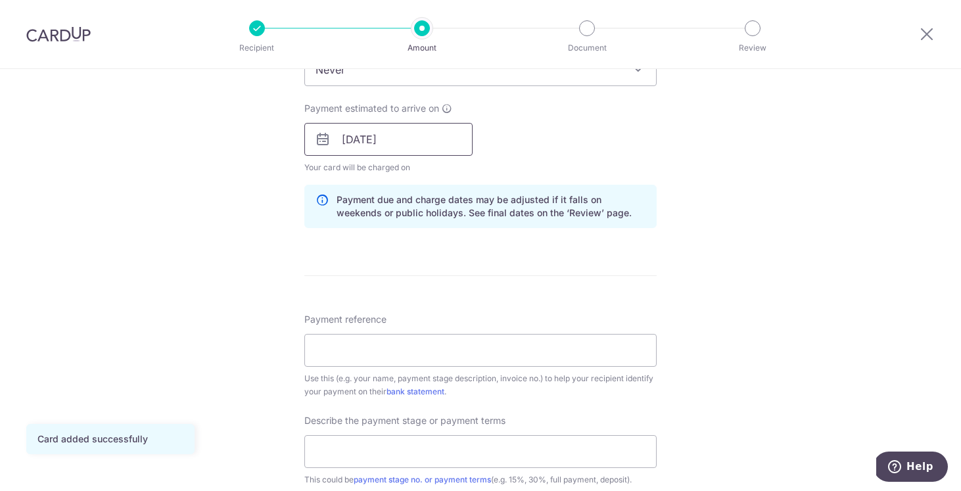
click at [456, 144] on input "[DATE]" at bounding box center [388, 139] width 168 height 33
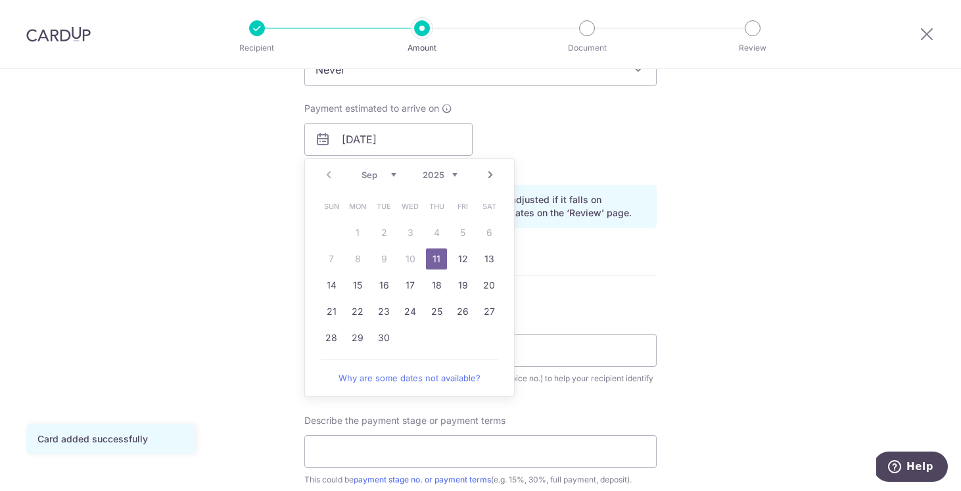
click at [434, 260] on link "11" at bounding box center [436, 258] width 21 height 21
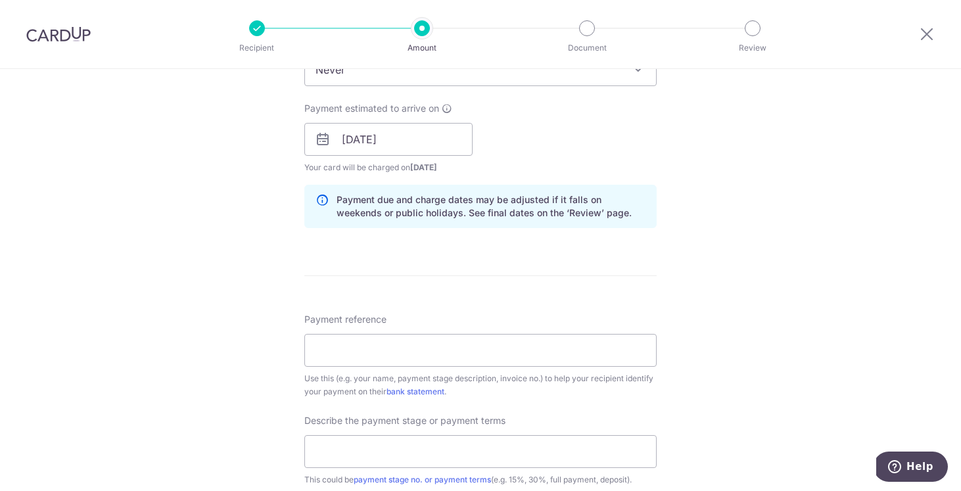
click at [553, 292] on form "Enter payment amount SGD 20,000.00 20000.00 Card added successfully Select Card…" at bounding box center [480, 175] width 352 height 1182
click at [489, 345] on input "Payment reference" at bounding box center [480, 350] width 352 height 33
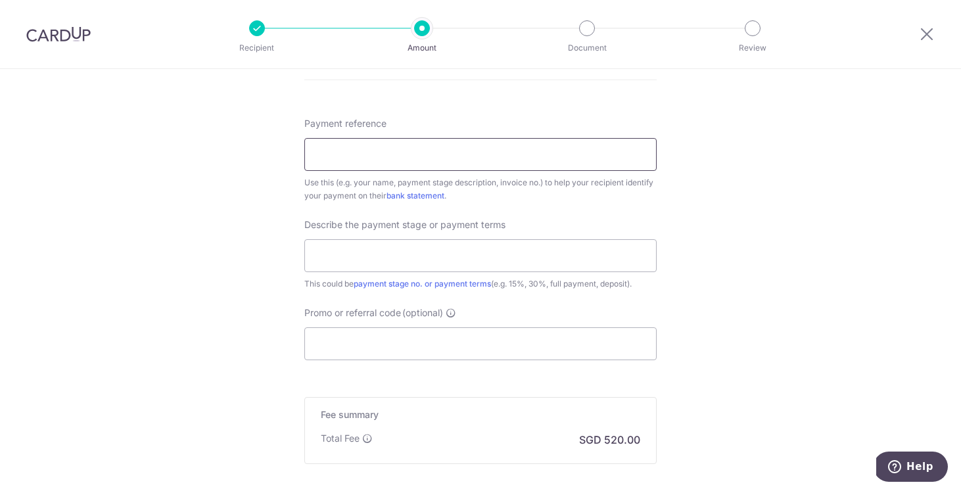
scroll to position [768, 0]
click at [360, 151] on input "Weinian, 588A Pasir Ris Dr 3 #09-52" at bounding box center [480, 153] width 352 height 33
click at [523, 148] on input "Weinian 588A Pasir Ris Dr 3 #09-52" at bounding box center [480, 153] width 352 height 33
type input "Weinian [STREET_ADDRESS]"
click at [447, 238] on div "Describe the payment stage or payment terms This could be payment stage no. or …" at bounding box center [480, 254] width 352 height 72
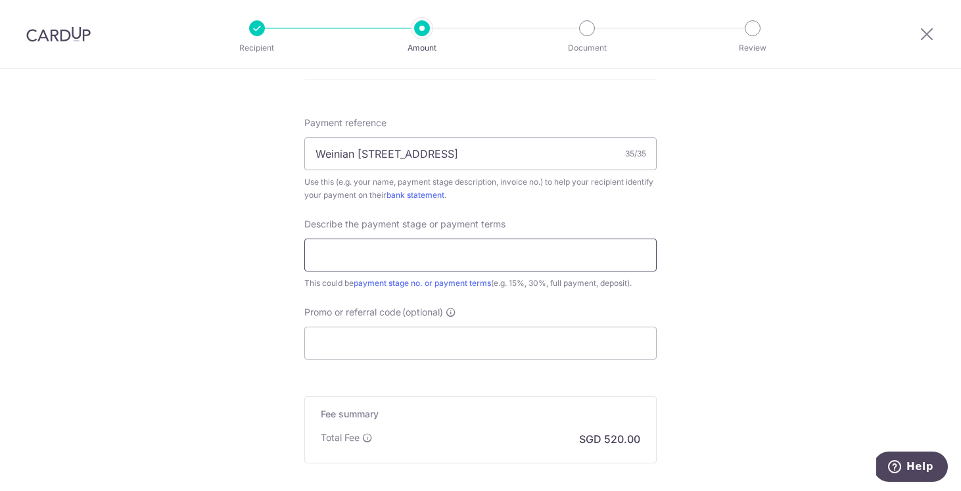
click at [464, 254] on input "text" at bounding box center [480, 255] width 352 height 33
type input "Deposit"
click at [456, 342] on input "Promo or referral code (optional)" at bounding box center [480, 343] width 352 height 33
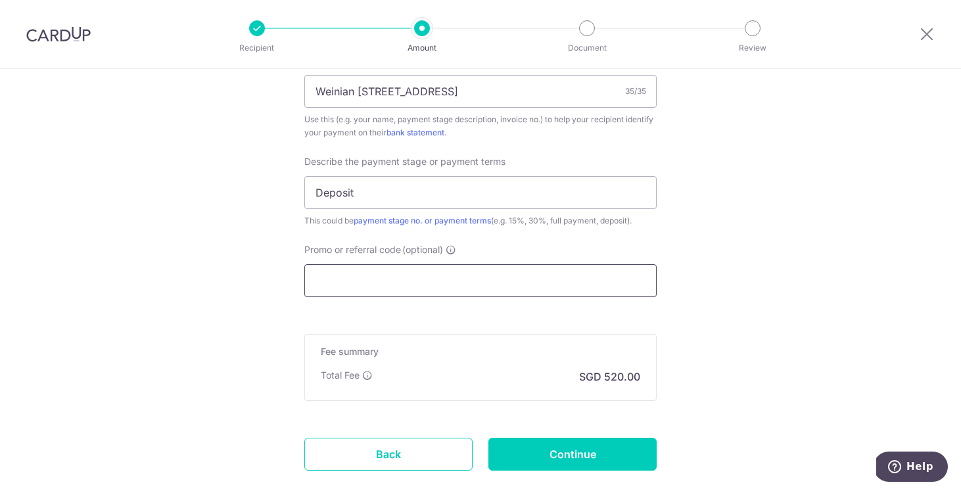
scroll to position [909, 0]
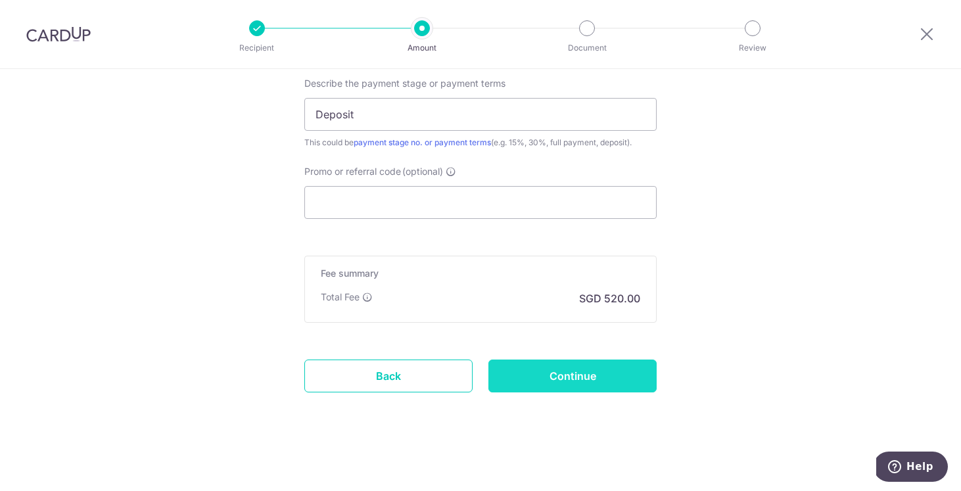
click at [621, 373] on input "Continue" at bounding box center [572, 376] width 168 height 33
type input "Create Schedule"
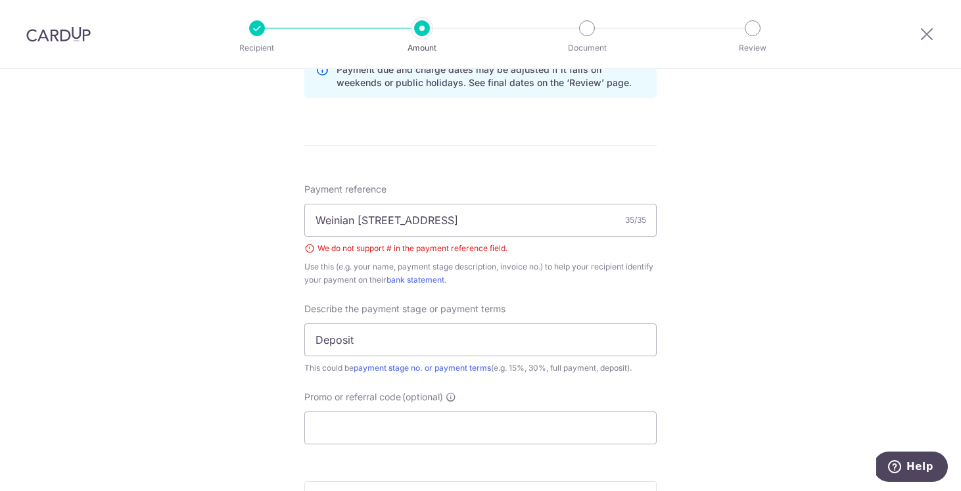
scroll to position [699, 0]
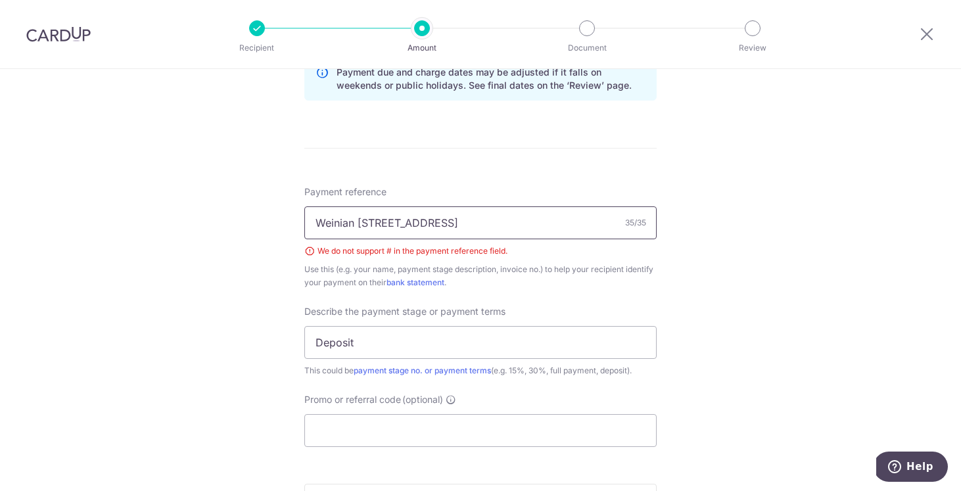
click at [465, 224] on input "Weinian [STREET_ADDRESS]" at bounding box center [480, 222] width 352 height 33
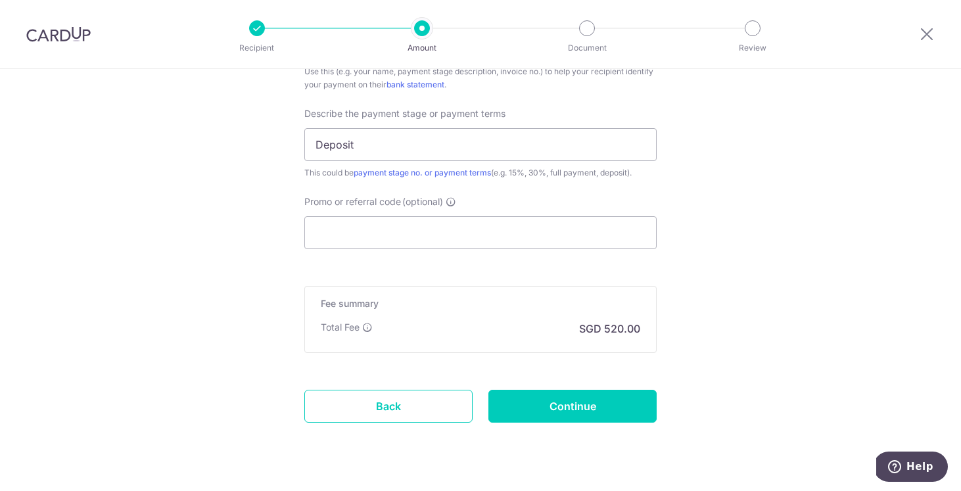
scroll to position [897, 0]
type input "Weinian 588A [GEOGRAPHIC_DATA] Dr 3 09-521"
click at [446, 242] on input "Promo or referral code (optional)" at bounding box center [480, 233] width 352 height 33
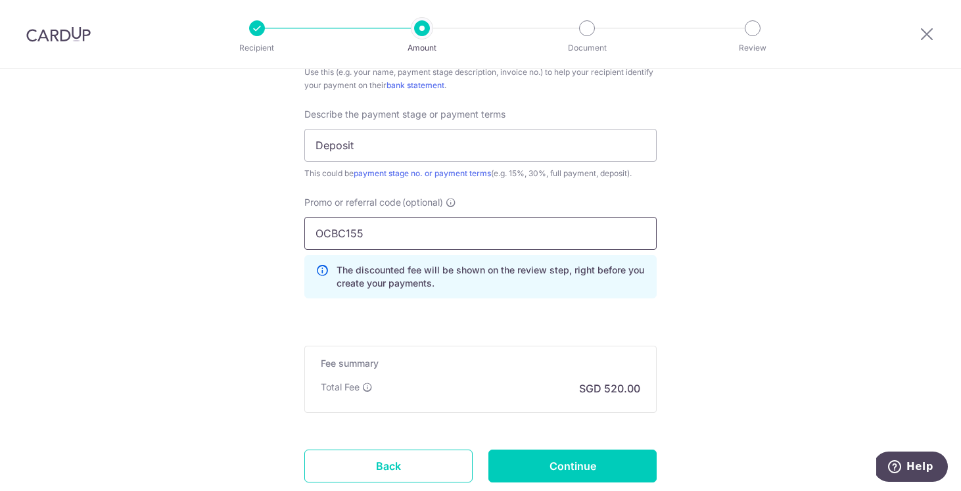
type input "OCBC155"
click at [490, 298] on div "Promo or referral code (optional) OCBC155 The discounted fee will be shown on t…" at bounding box center [480, 252] width 368 height 113
click at [517, 241] on input "OCBC155" at bounding box center [480, 233] width 352 height 33
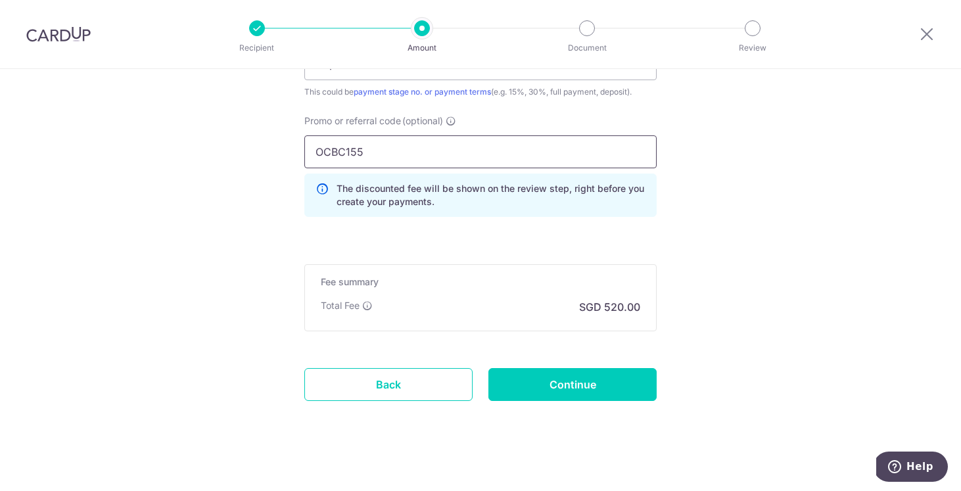
scroll to position [981, 0]
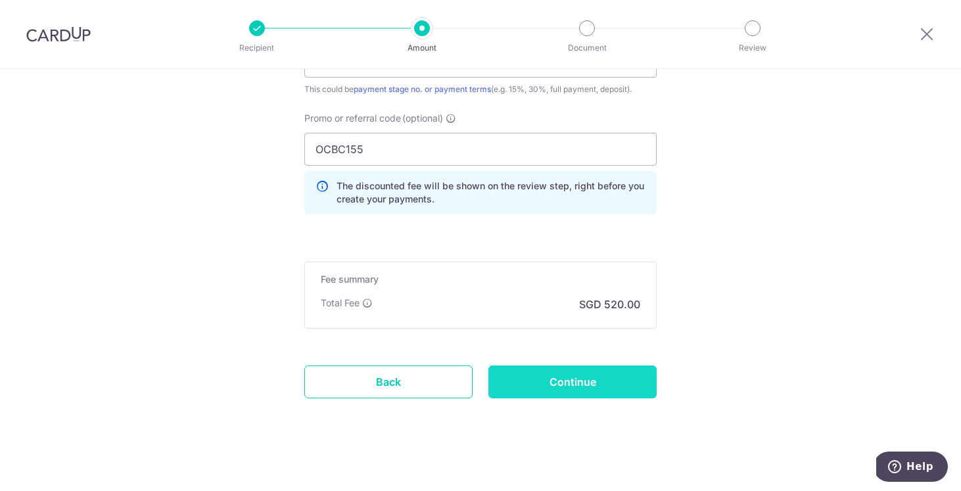
click at [557, 377] on input "Continue" at bounding box center [572, 381] width 168 height 33
type input "Create Schedule"
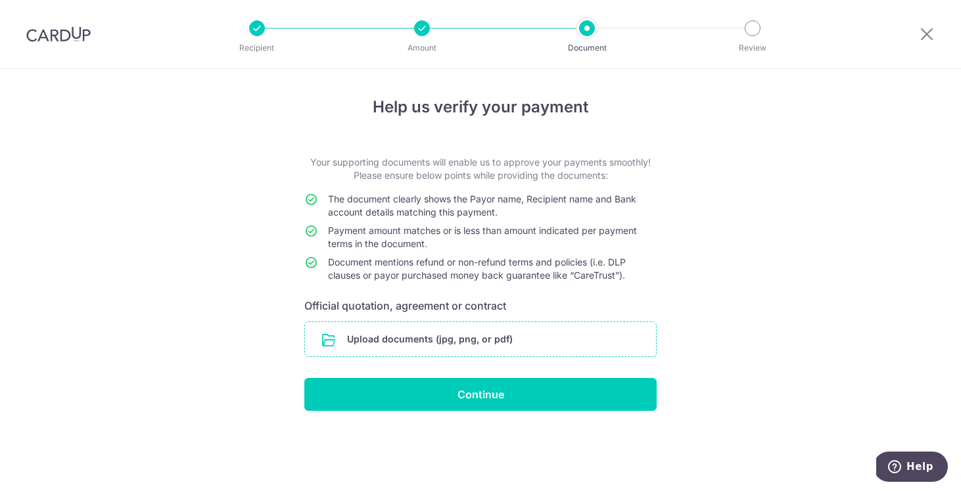
click at [442, 341] on input "file" at bounding box center [480, 339] width 351 height 34
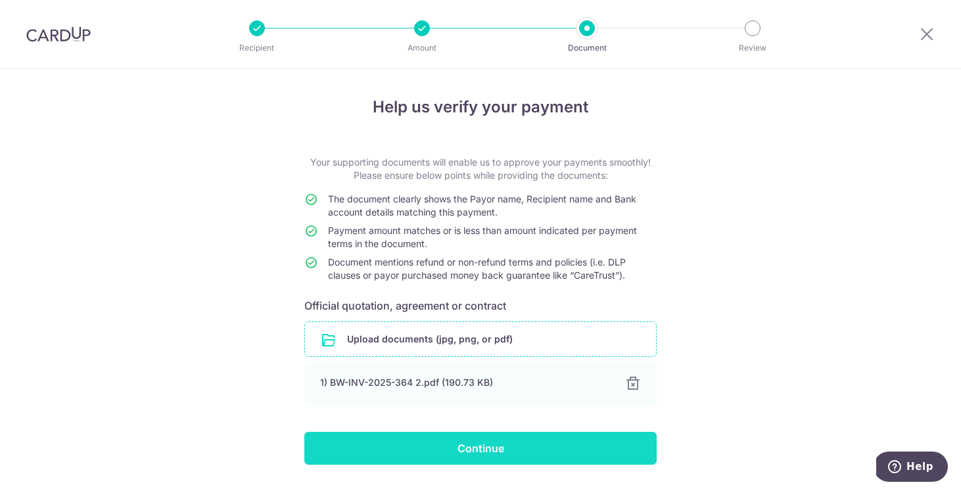
click at [477, 446] on input "Continue" at bounding box center [480, 448] width 352 height 33
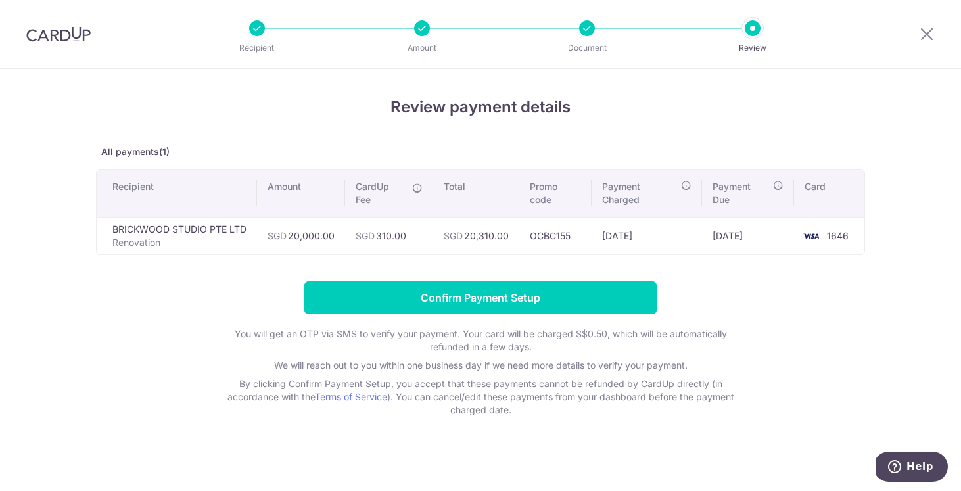
click at [586, 27] on div at bounding box center [587, 28] width 16 height 16
click at [243, 228] on td "BRICKWOOD STUDIO PTE LTD Renovation" at bounding box center [177, 235] width 160 height 37
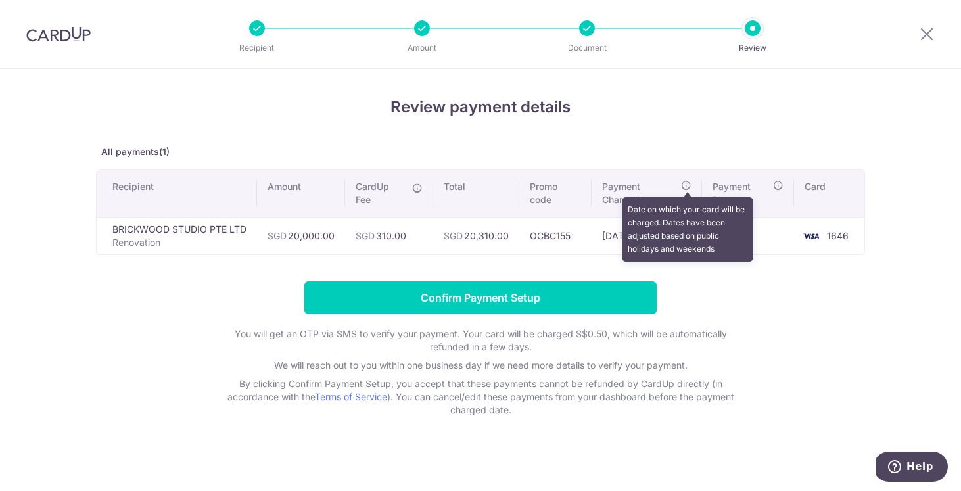
click at [688, 187] on icon at bounding box center [686, 185] width 11 height 11
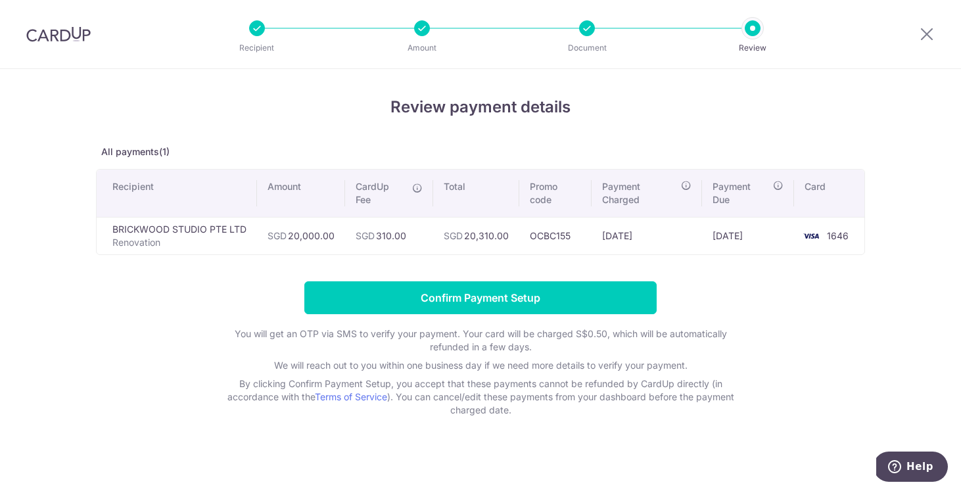
click at [755, 26] on div at bounding box center [753, 28] width 16 height 16
click at [587, 32] on div at bounding box center [587, 28] width 16 height 16
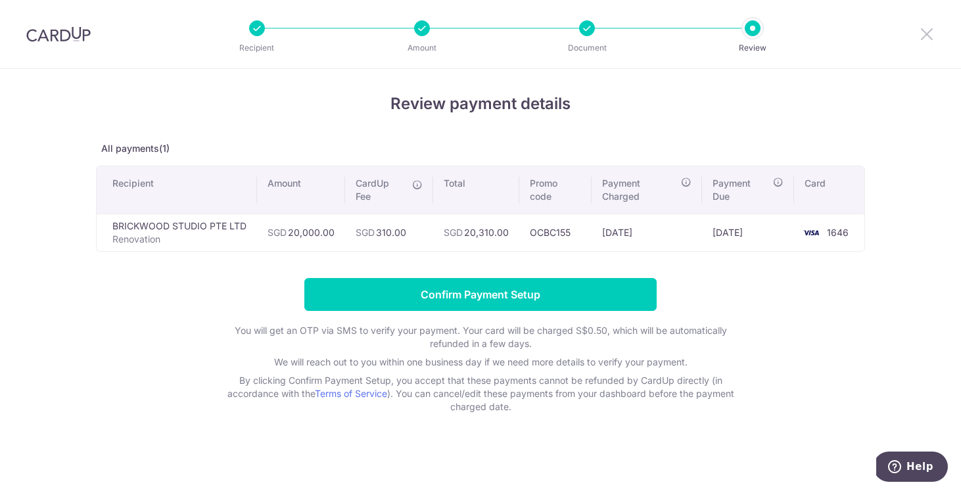
click at [927, 27] on icon at bounding box center [927, 34] width 16 height 16
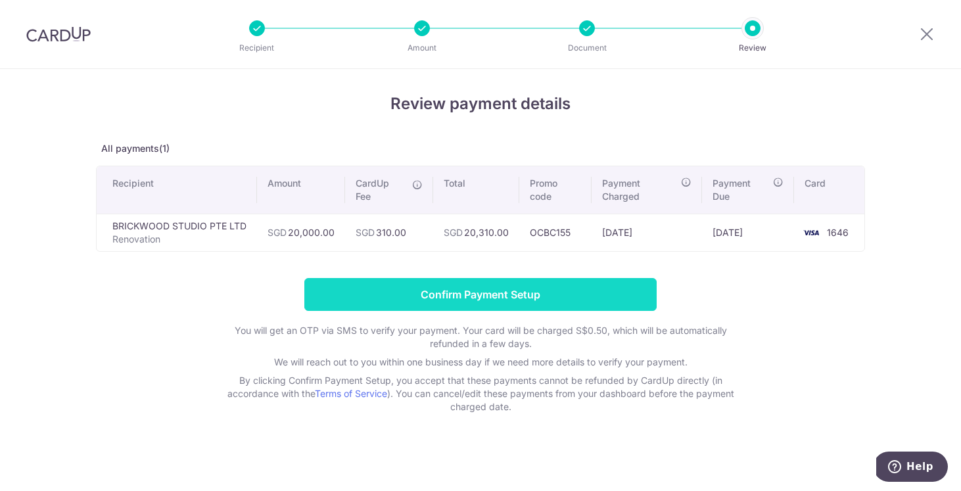
click at [475, 301] on input "Confirm Payment Setup" at bounding box center [480, 294] width 352 height 33
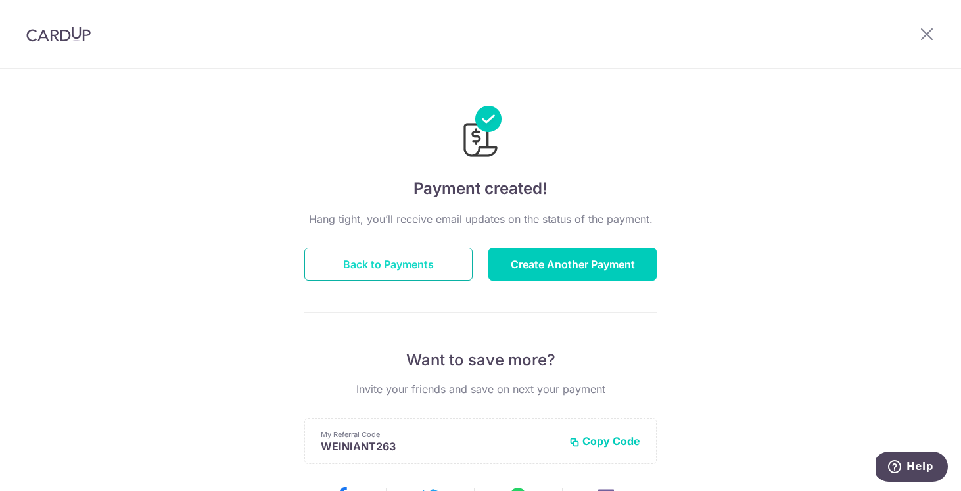
click at [411, 273] on button "Back to Payments" at bounding box center [388, 264] width 168 height 33
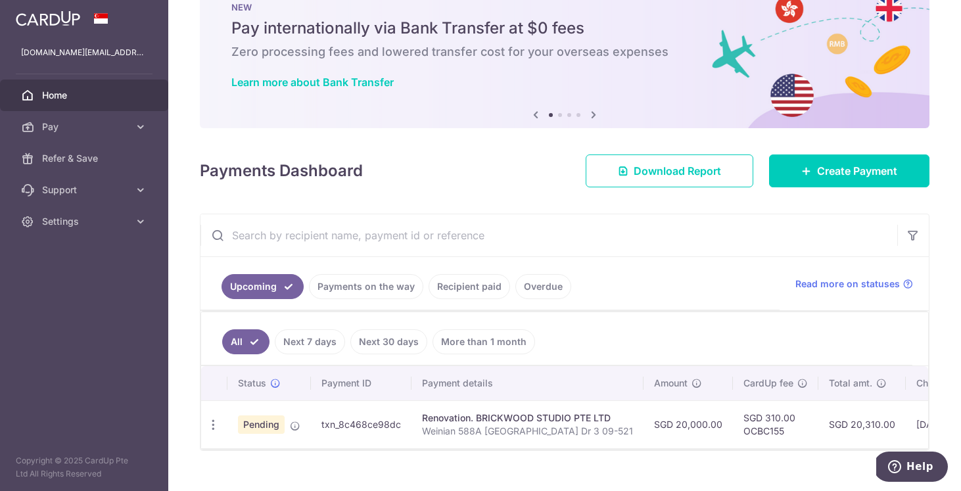
scroll to position [62, 0]
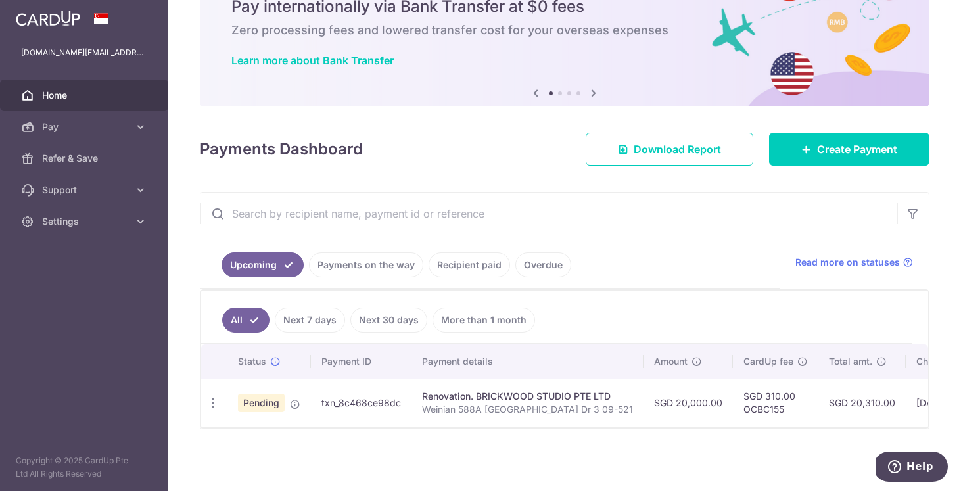
click at [614, 406] on td "Renovation. BRICKWOOD STUDIO PTE LTD Weinian 588A Pasir Ris Dr 3 09-521" at bounding box center [527, 403] width 232 height 48
click at [569, 401] on div "Renovation. BRICKWOOD STUDIO PTE LTD" at bounding box center [527, 396] width 211 height 13
click at [839, 388] on td "SGD 20,310.00" at bounding box center [861, 403] width 87 height 48
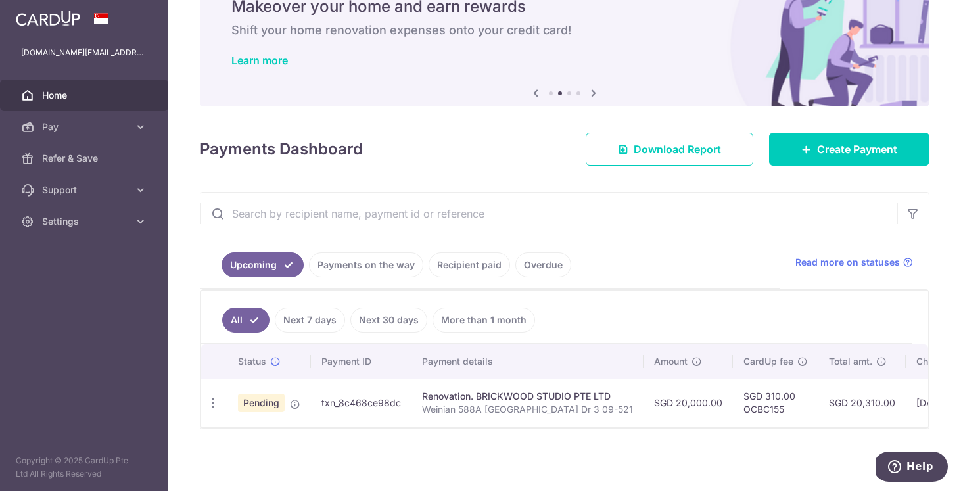
click at [906, 407] on td "[DATE]" at bounding box center [950, 403] width 89 height 48
click at [82, 95] on span "Home" at bounding box center [85, 95] width 87 height 13
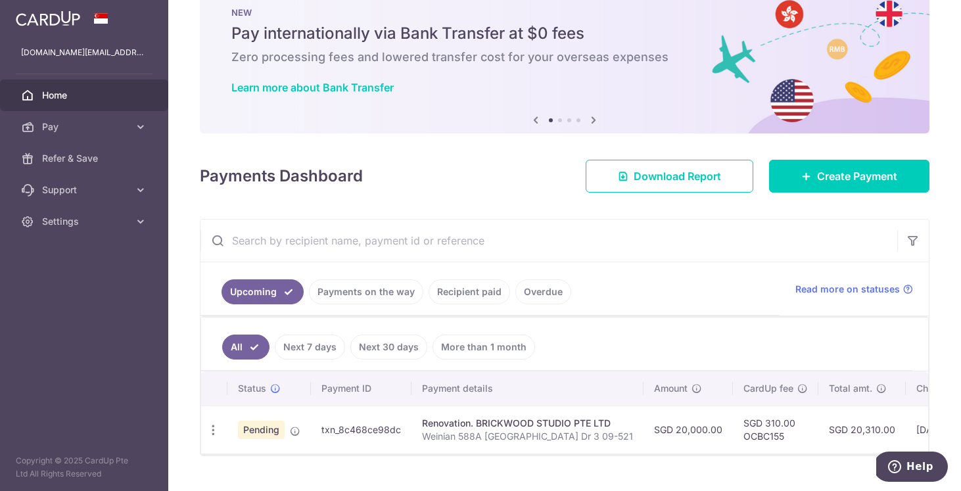
scroll to position [62, 0]
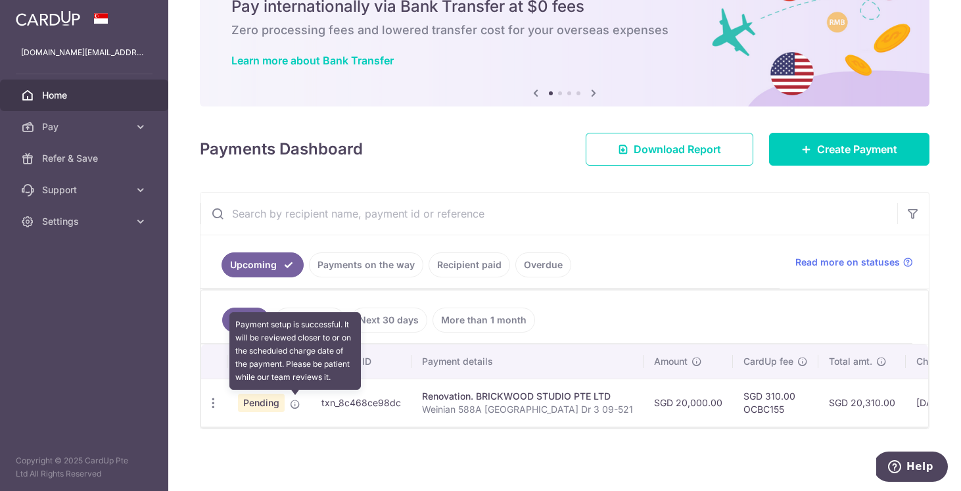
click at [297, 402] on icon at bounding box center [295, 404] width 11 height 11
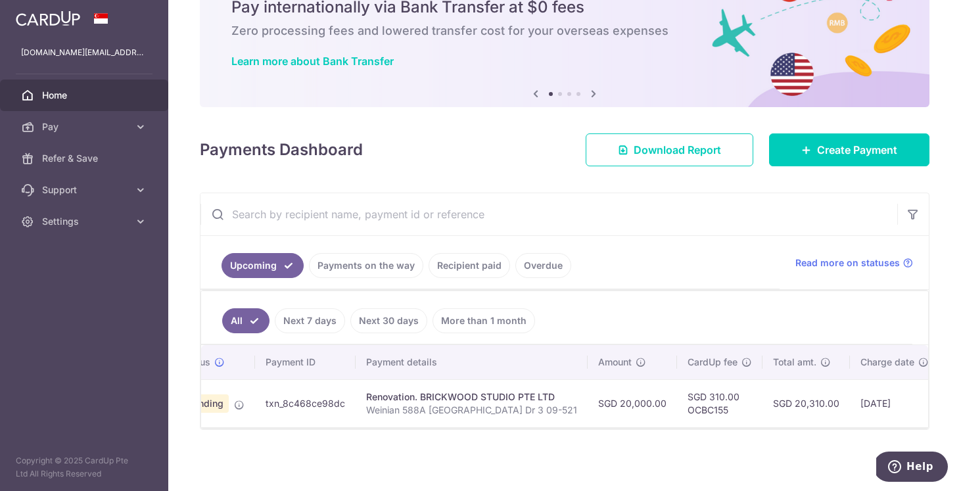
scroll to position [0, 210]
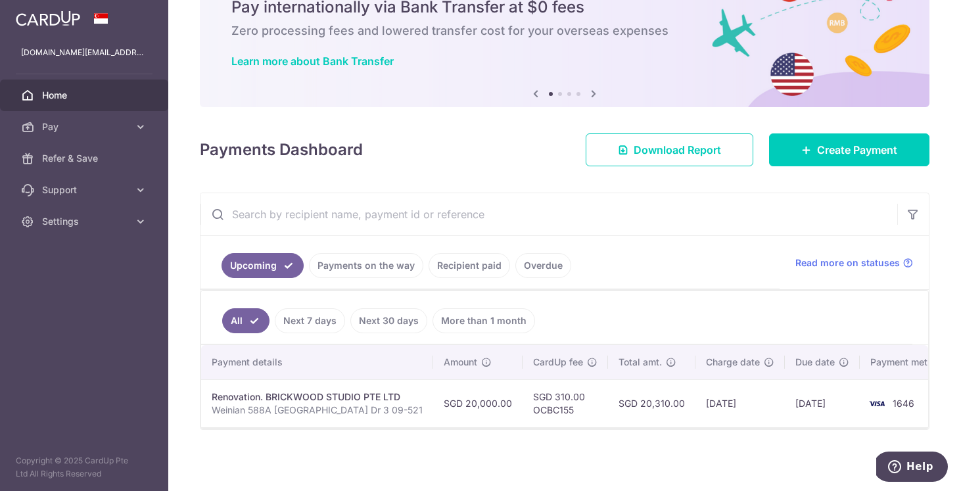
click at [864, 403] on img at bounding box center [877, 404] width 26 height 16
click at [91, 187] on span "Support" at bounding box center [85, 189] width 87 height 13
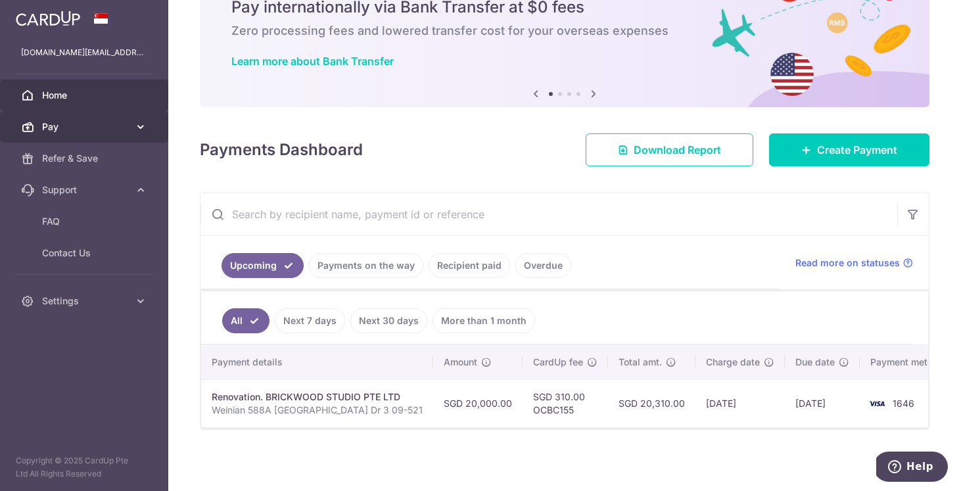
click at [80, 129] on span "Pay" at bounding box center [85, 126] width 87 height 13
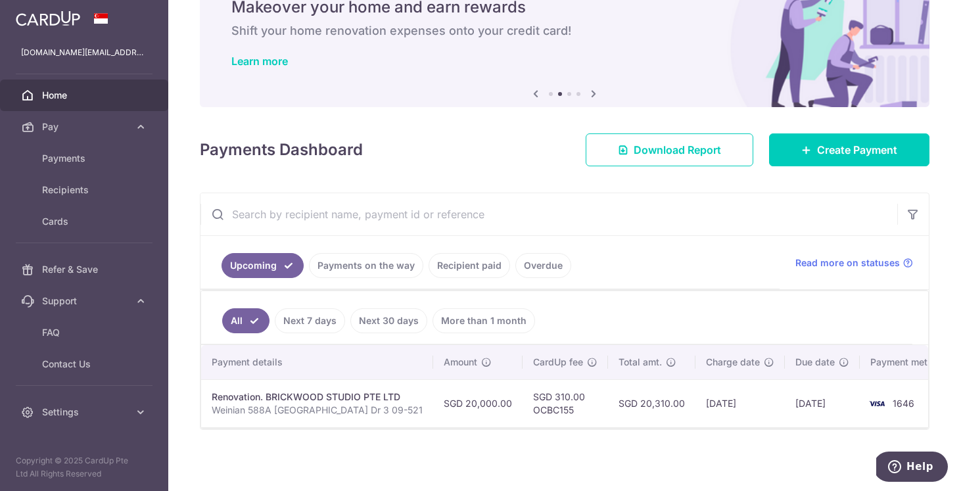
scroll to position [0, 0]
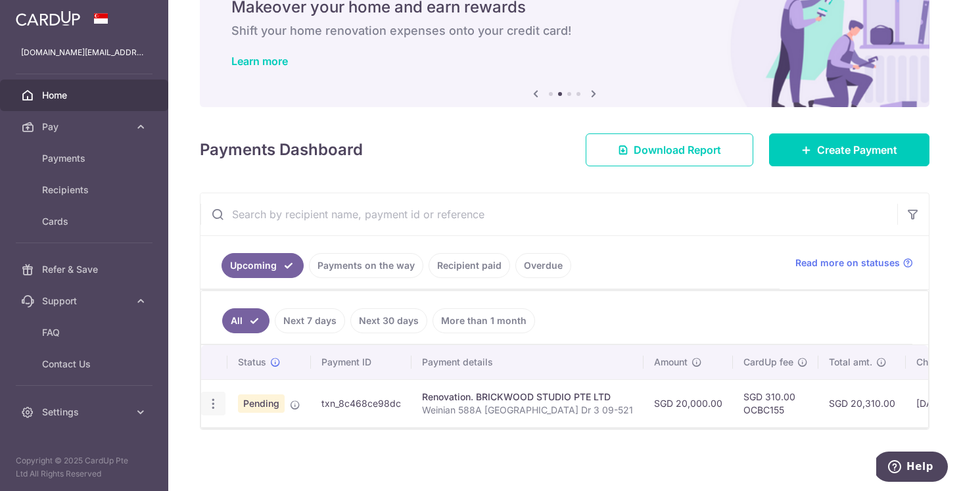
click at [216, 407] on icon "button" at bounding box center [213, 404] width 14 height 14
click at [253, 445] on span "Update payment" at bounding box center [283, 440] width 89 height 16
radio input "true"
type input "20,000.00"
type input "11/09/2025"
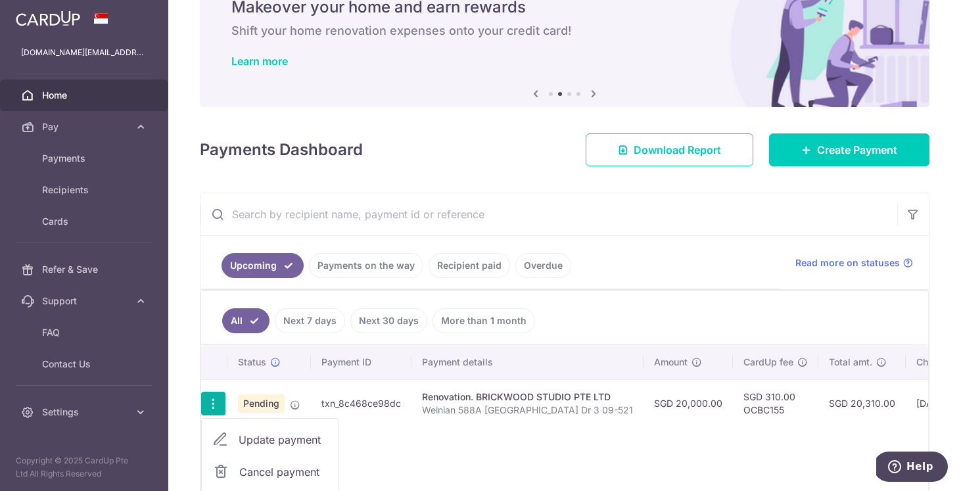
type input "Weinian 588A Pasir Ris Dr 3 09-521"
type input "Deposit"
type input "OCBC155"
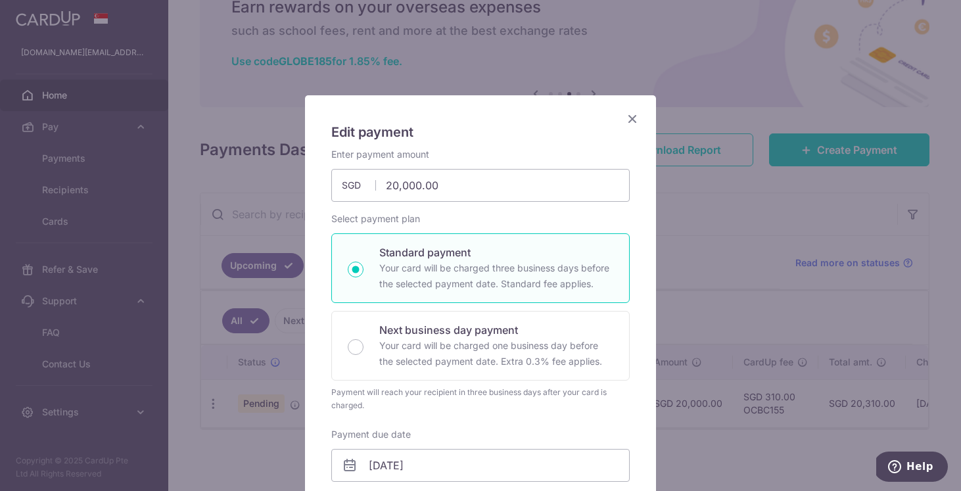
click at [630, 114] on icon "Close" at bounding box center [632, 118] width 16 height 16
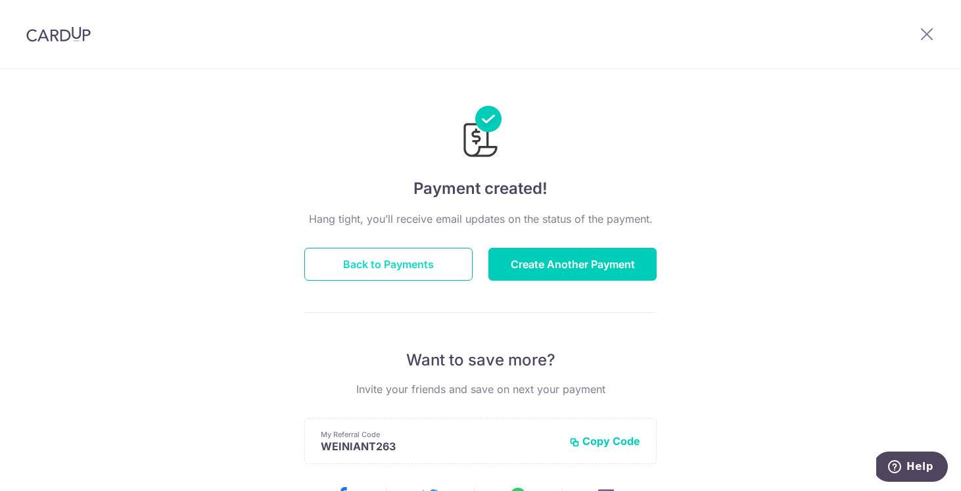
click at [346, 275] on button "Back to Payments" at bounding box center [388, 264] width 168 height 33
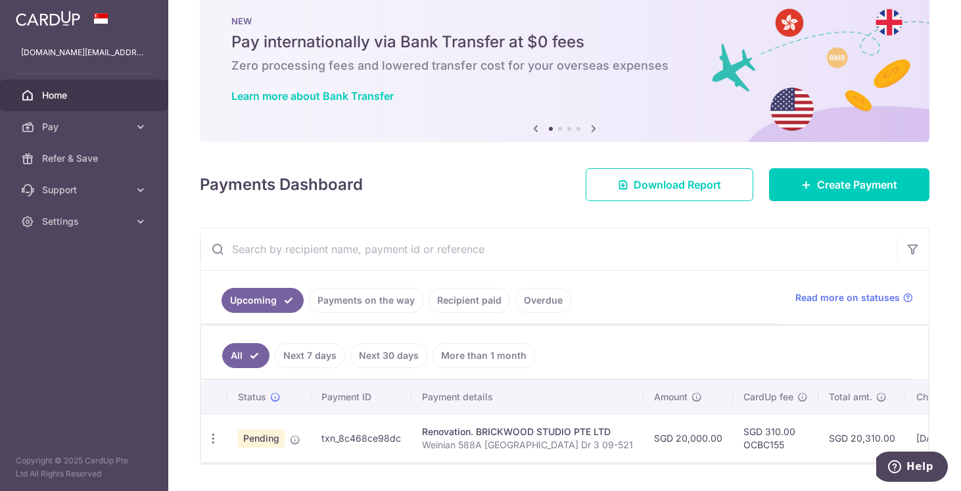
scroll to position [62, 0]
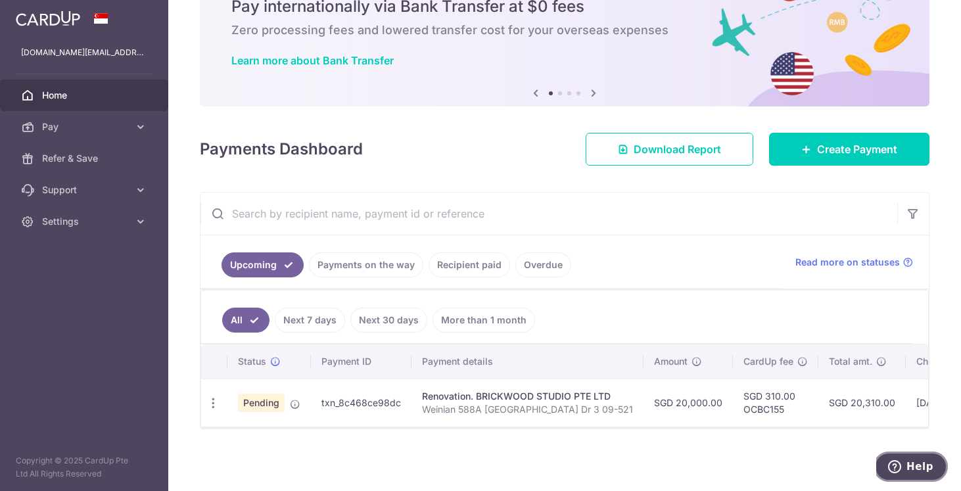
click at [910, 459] on button "Help" at bounding box center [911, 467] width 74 height 30
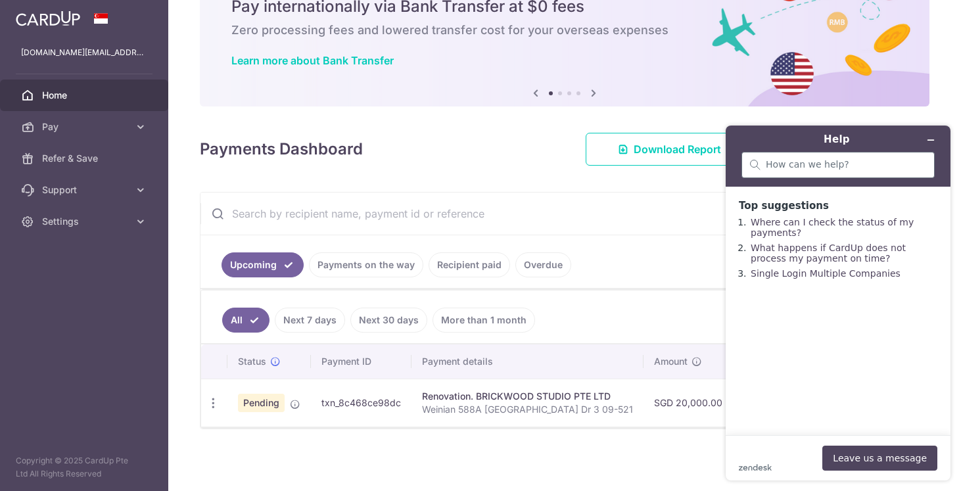
click at [786, 172] on div at bounding box center [837, 165] width 193 height 26
type input "how can i submit additional documents"
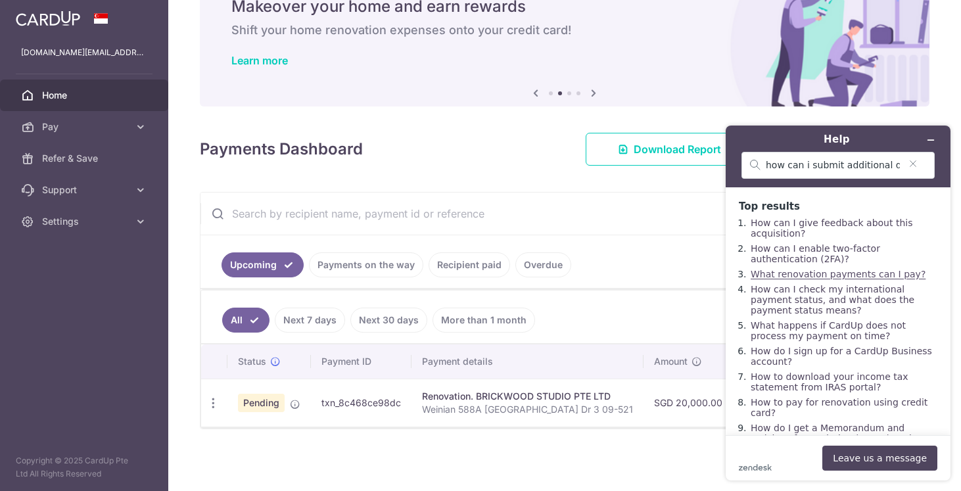
scroll to position [37, 0]
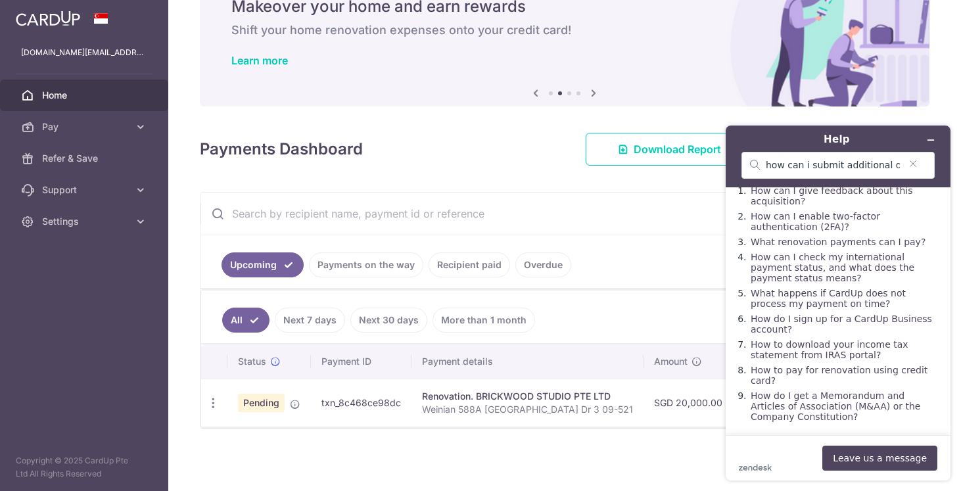
click at [815, 374] on li "How to pay for renovation using credit card?" at bounding box center [843, 375] width 188 height 21
click at [814, 369] on link "How to pay for renovation using credit card?" at bounding box center [839, 375] width 177 height 21
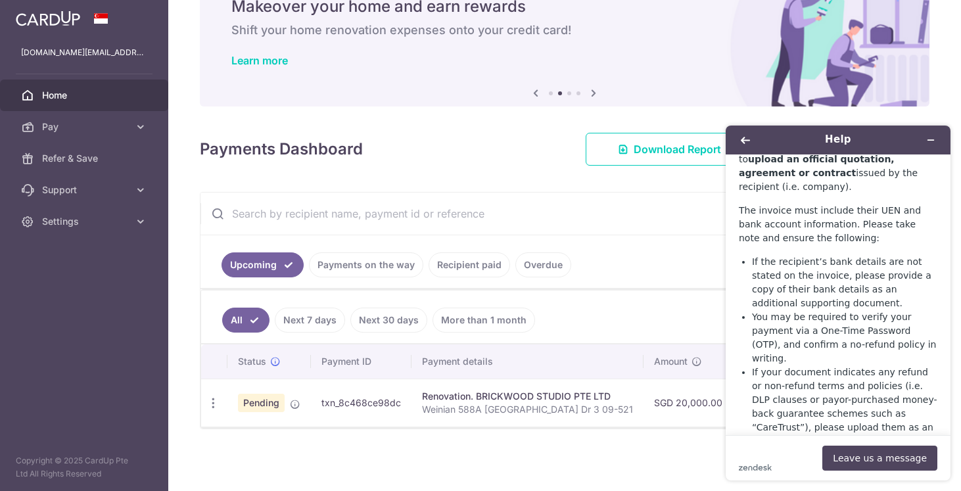
scroll to position [1154, 0]
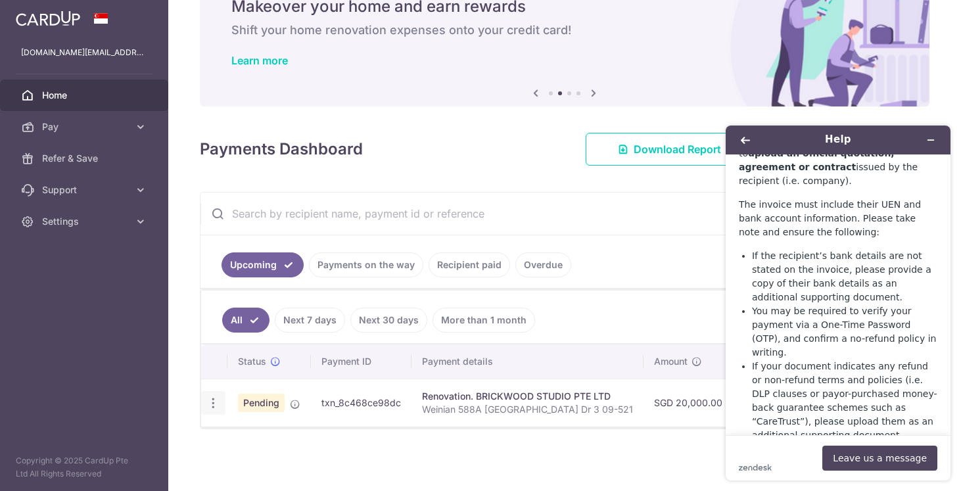
click at [212, 406] on icon "button" at bounding box center [213, 403] width 14 height 14
click at [257, 435] on span "Update payment" at bounding box center [283, 439] width 89 height 16
radio input "true"
type input "20,000.00"
type input "11/09/2025"
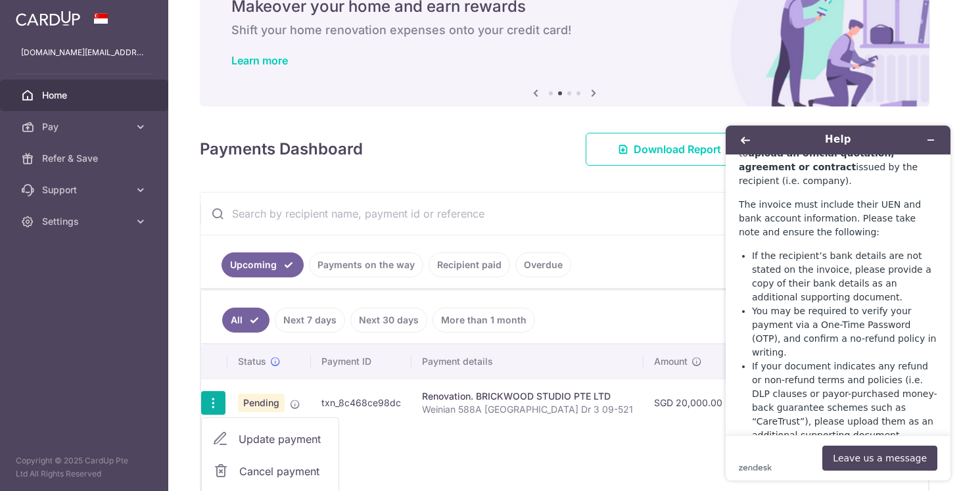
type input "Weinian 588A Pasir Ris Dr 3 09-521"
type input "Deposit"
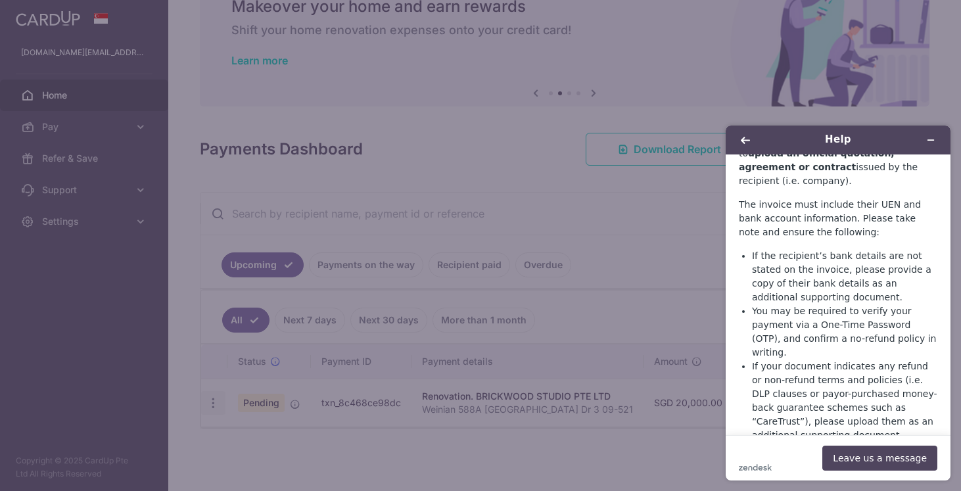
type input "OCBC155"
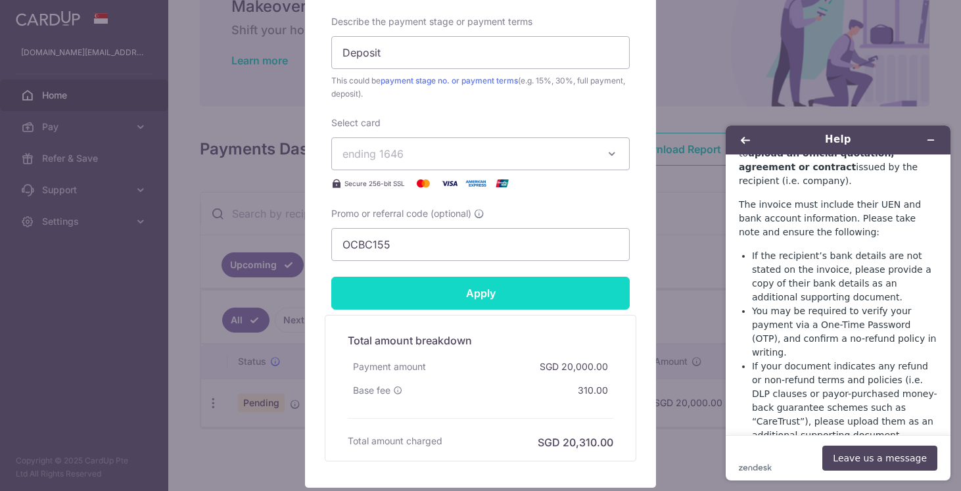
scroll to position [609, 0]
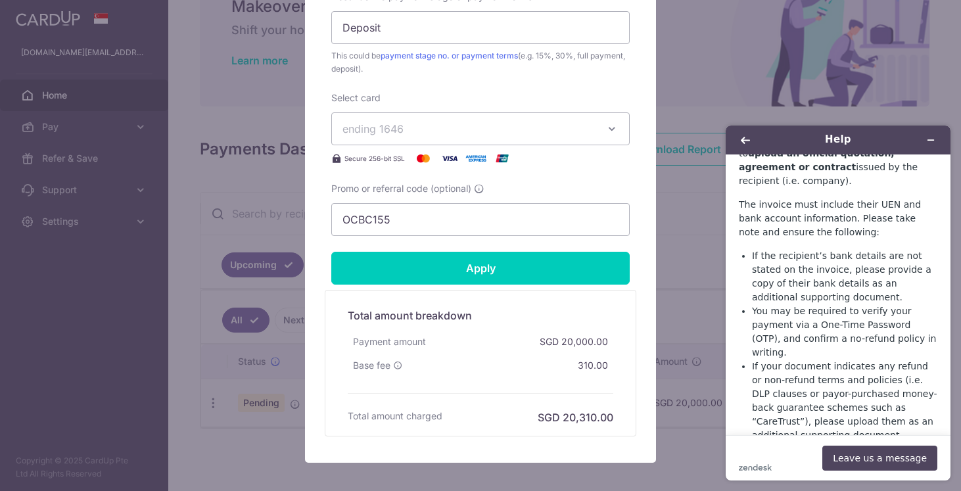
click at [129, 334] on div "Edit payment By clicking apply, you will make changes to all payments to BRICKW…" at bounding box center [480, 245] width 961 height 491
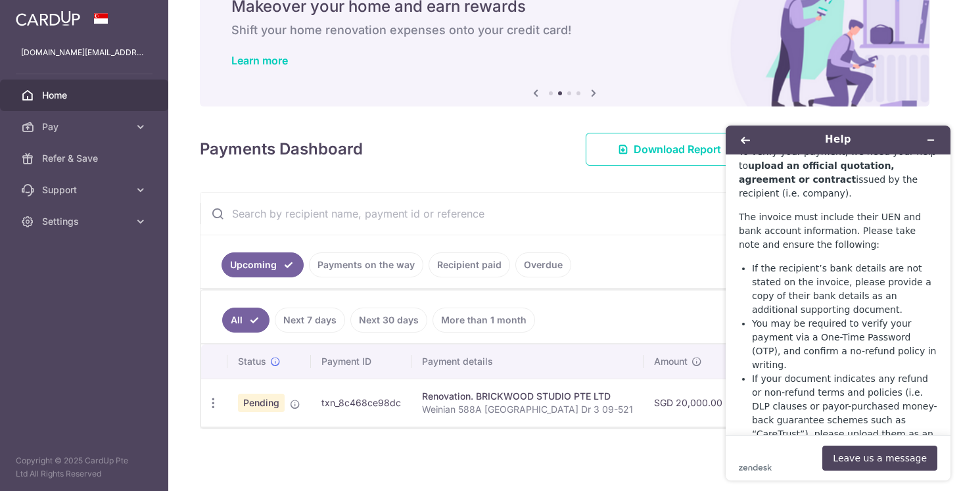
scroll to position [1142, 0]
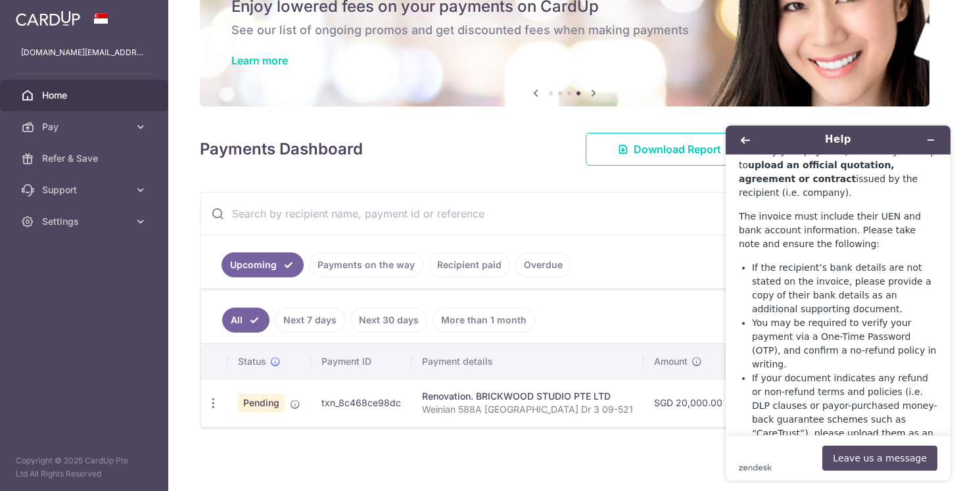
click at [862, 466] on button "Leave us a message" at bounding box center [879, 458] width 115 height 25
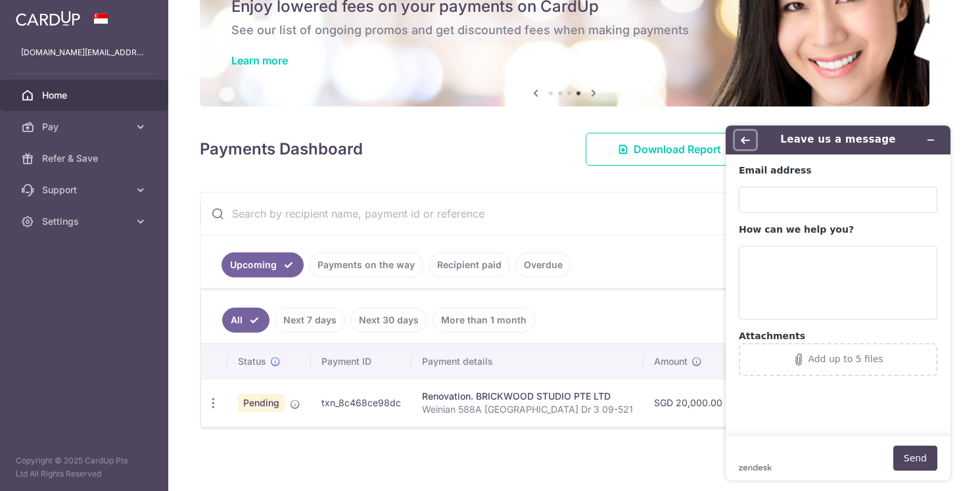
click at [744, 145] on button "Back" at bounding box center [745, 140] width 21 height 18
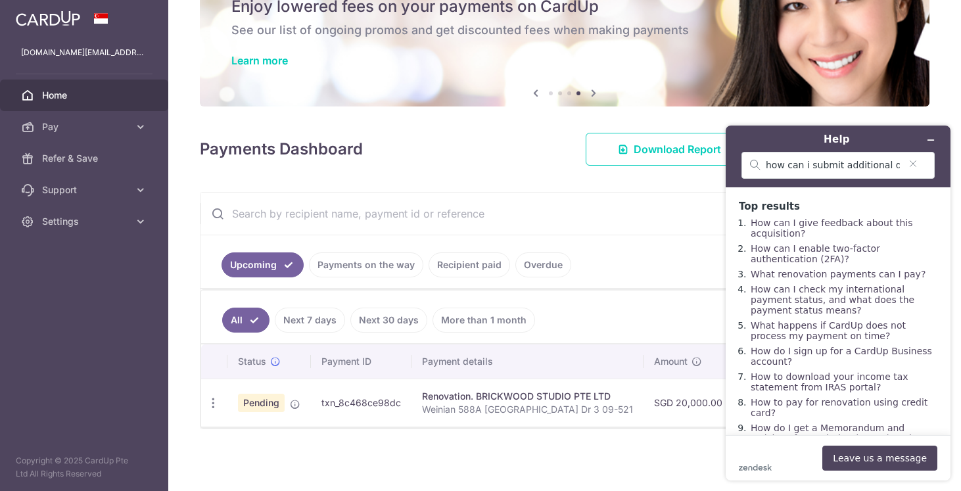
scroll to position [37, 0]
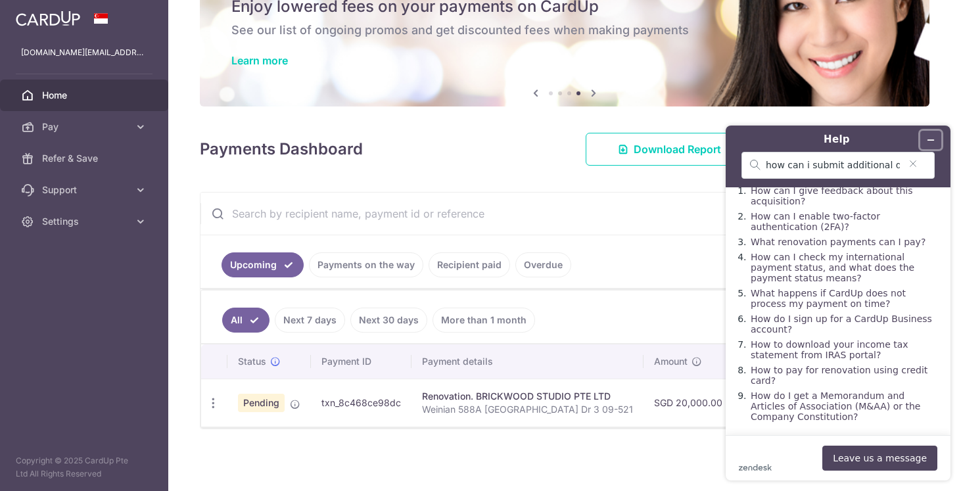
click at [933, 142] on icon "Minimise widget" at bounding box center [930, 139] width 9 height 9
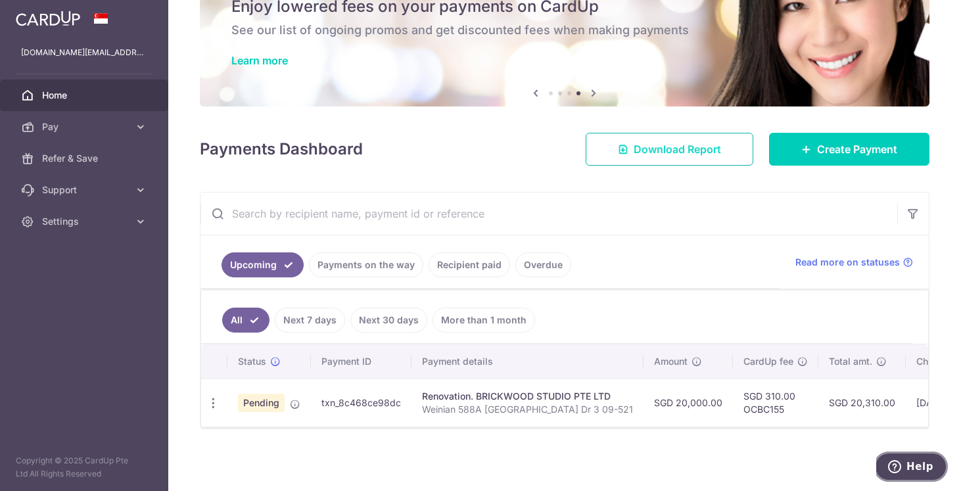
scroll to position [0, 0]
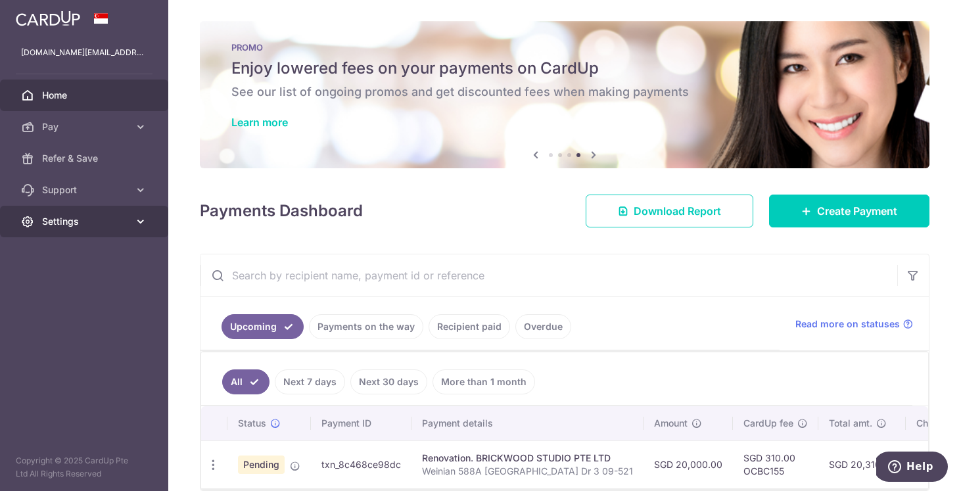
click at [66, 217] on span "Settings" at bounding box center [85, 221] width 87 height 13
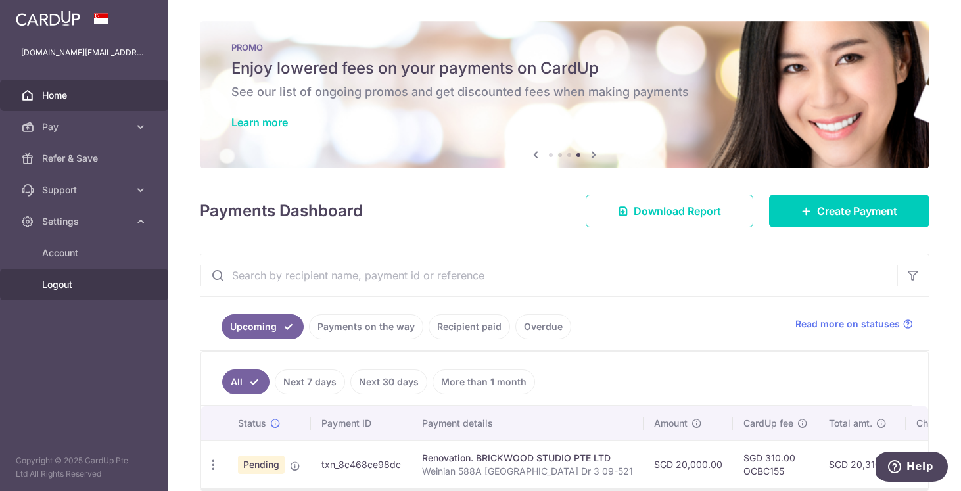
click at [71, 288] on span "Logout" at bounding box center [85, 284] width 87 height 13
